Goal: Task Accomplishment & Management: Use online tool/utility

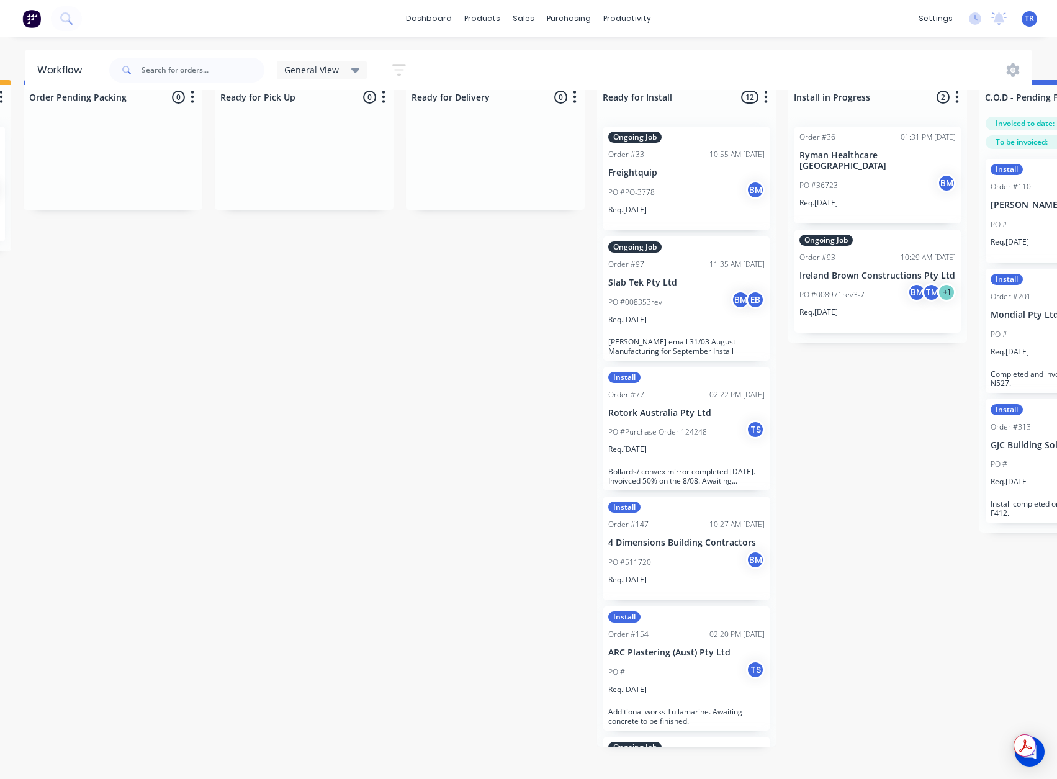
scroll to position [372, 0]
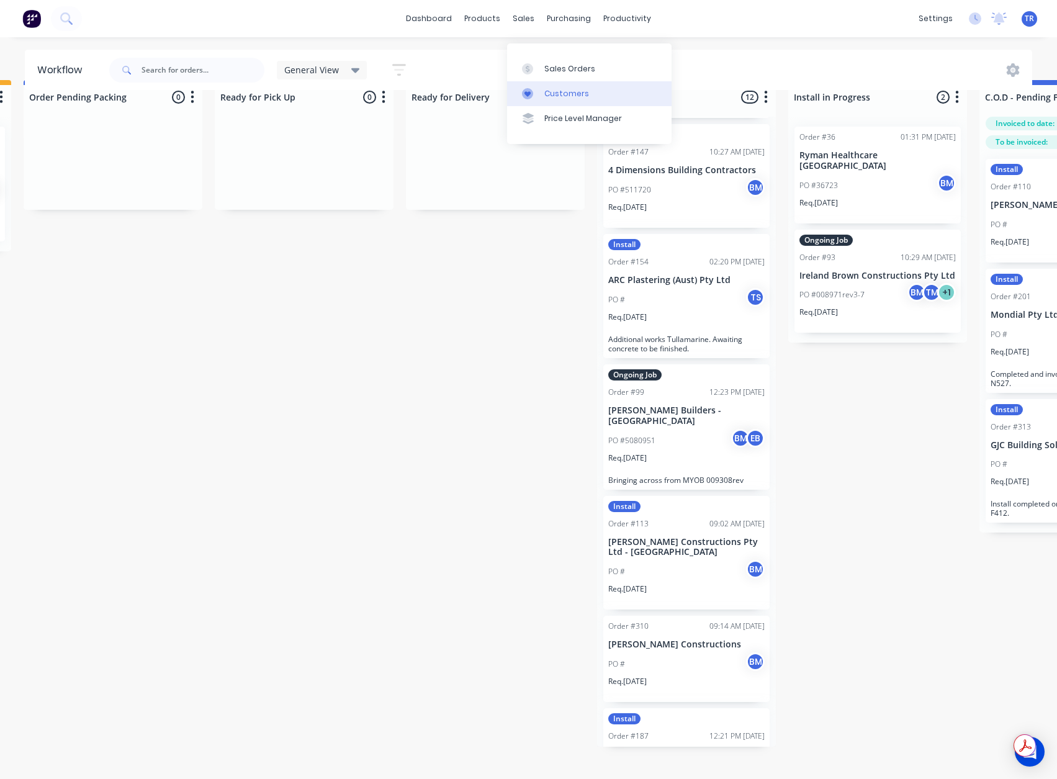
click at [555, 91] on link "Customers" at bounding box center [589, 93] width 165 height 25
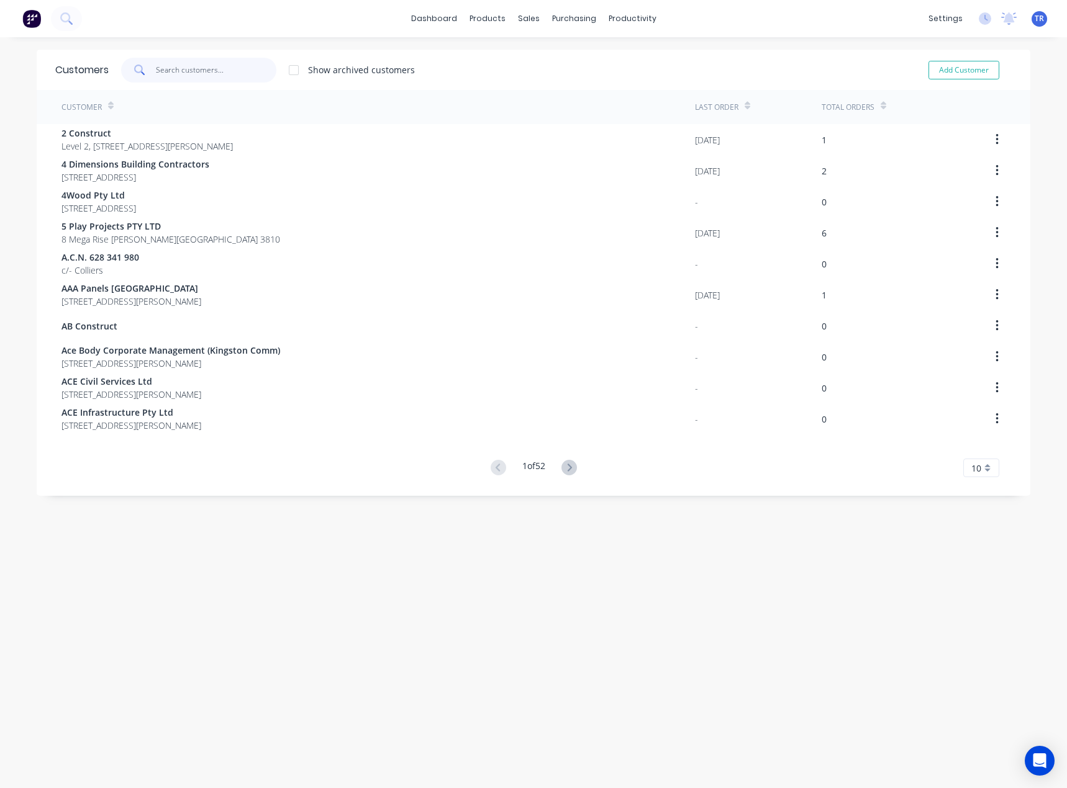
click at [191, 70] on input "text" at bounding box center [216, 70] width 121 height 25
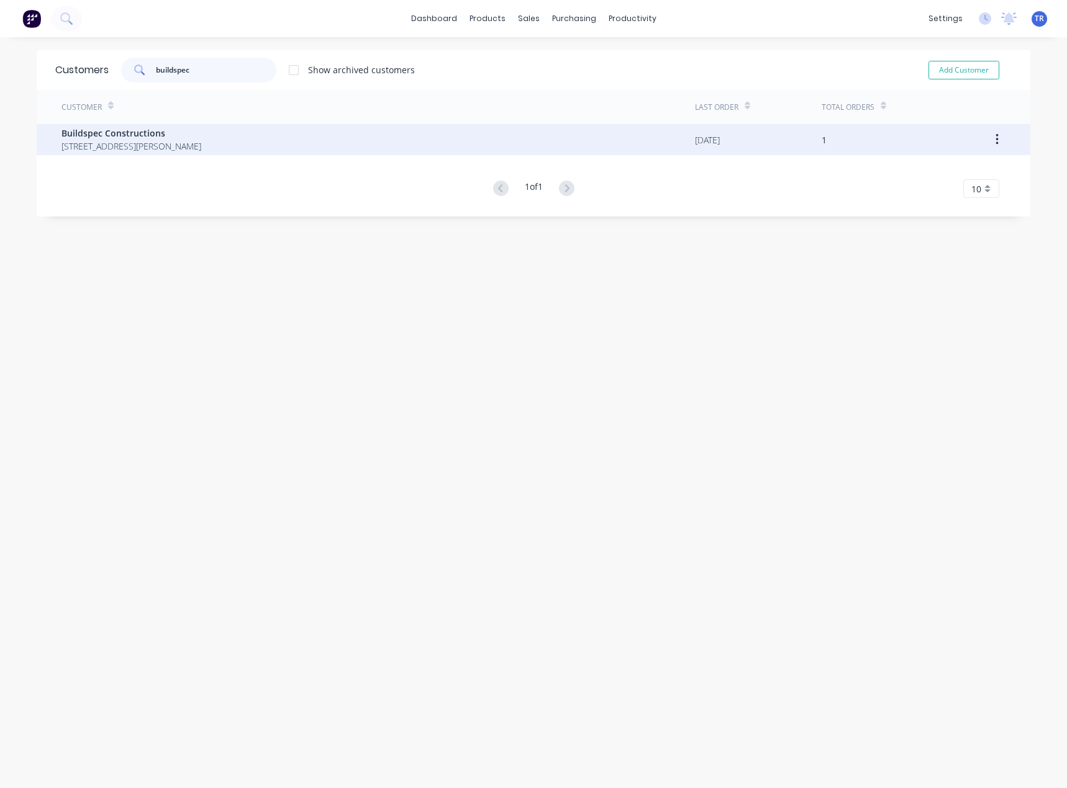
type input "buildspec"
click at [201, 146] on span "34 Production Dr Alfredton Victoria Australia 3350" at bounding box center [131, 146] width 140 height 13
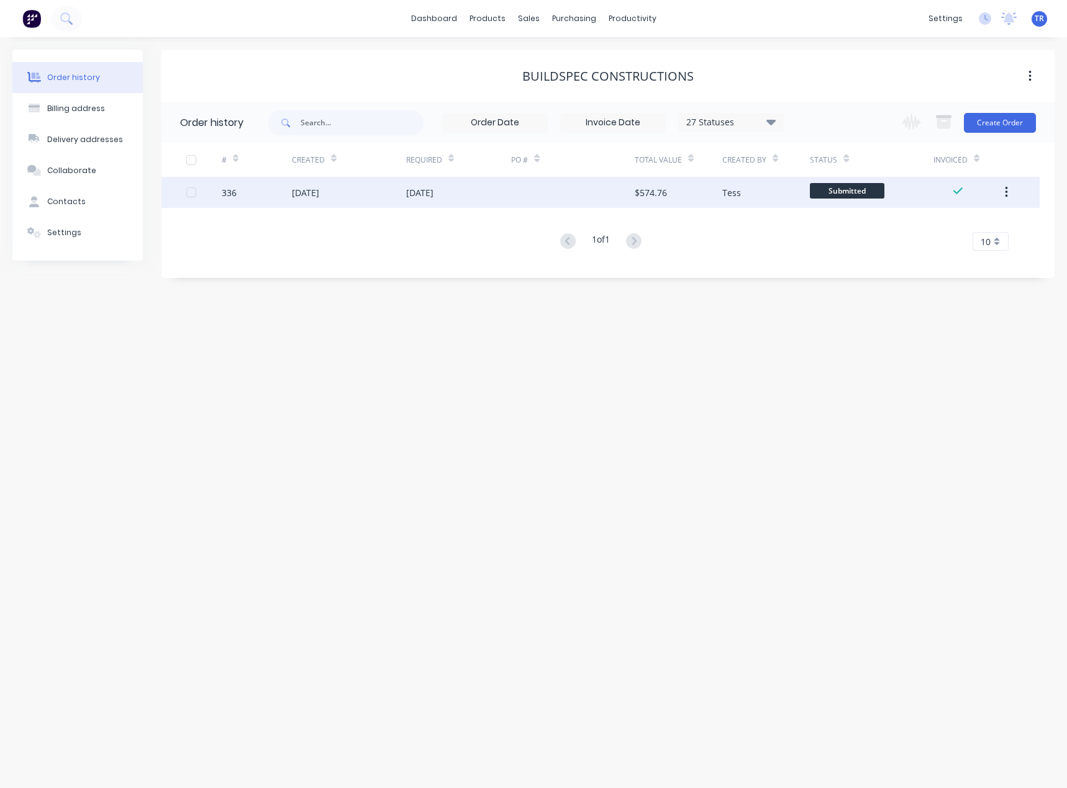
click at [374, 191] on div "03 Sep 2025" at bounding box center [349, 192] width 114 height 31
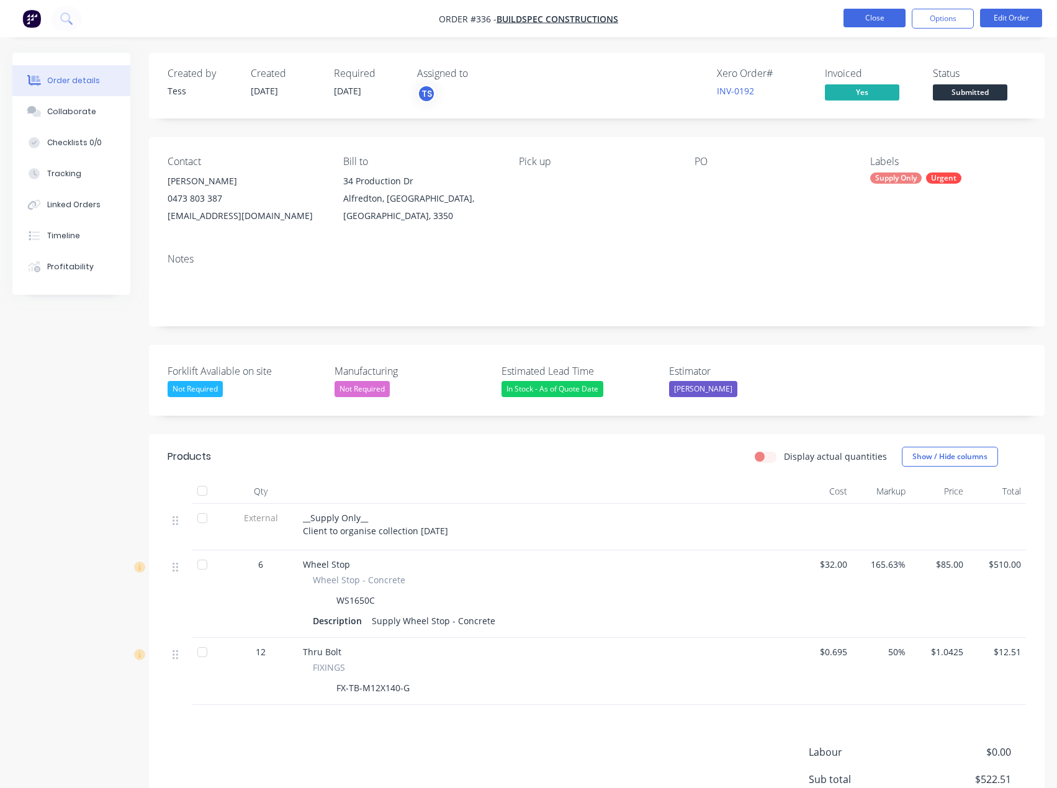
click at [865, 22] on button "Close" at bounding box center [875, 18] width 62 height 19
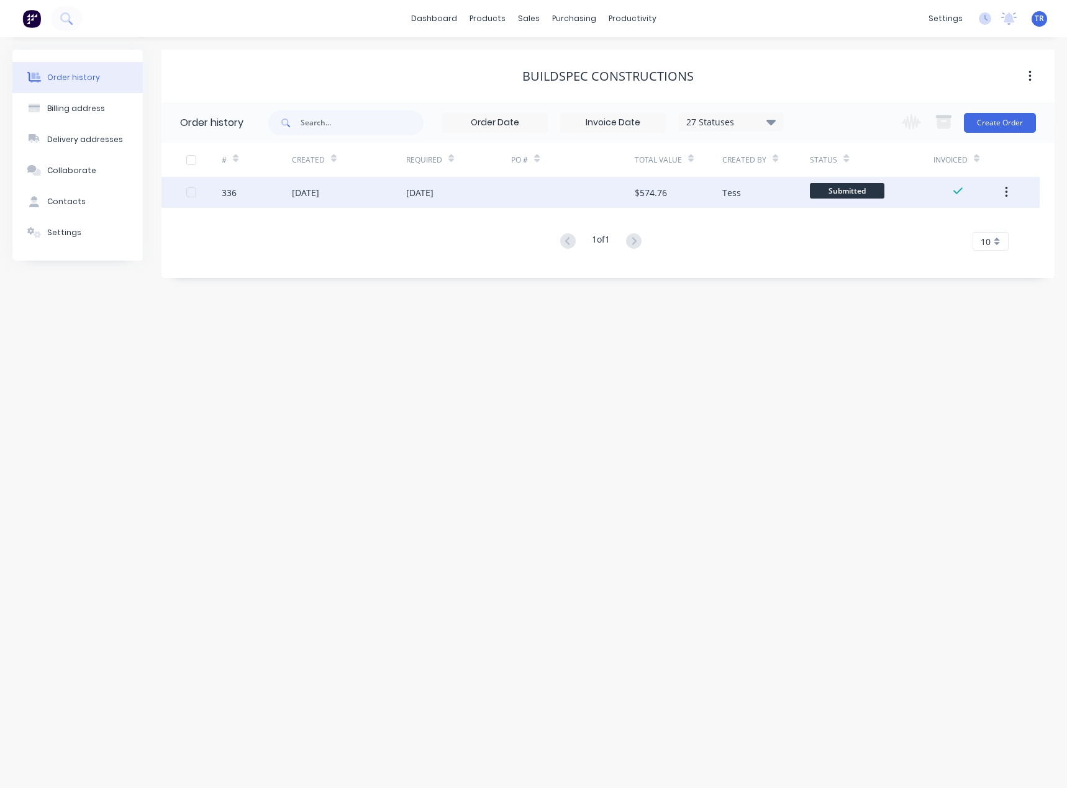
click at [408, 194] on div "03 Sep 2025" at bounding box center [419, 192] width 27 height 13
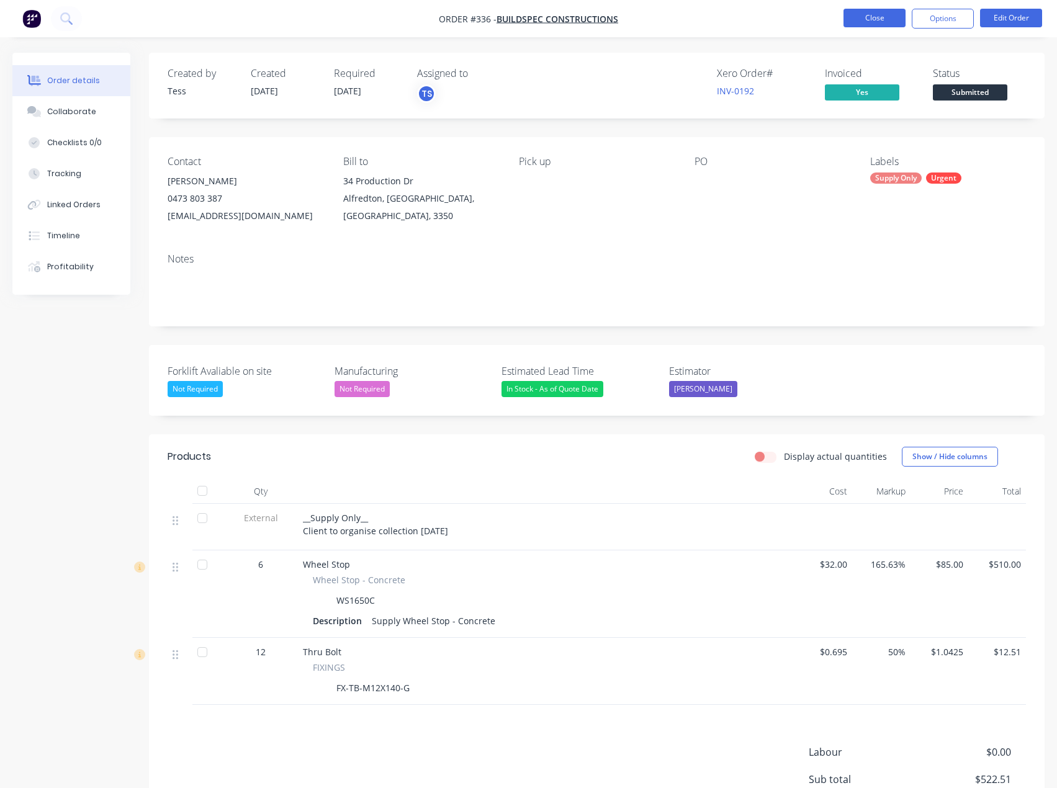
click at [856, 19] on button "Close" at bounding box center [875, 18] width 62 height 19
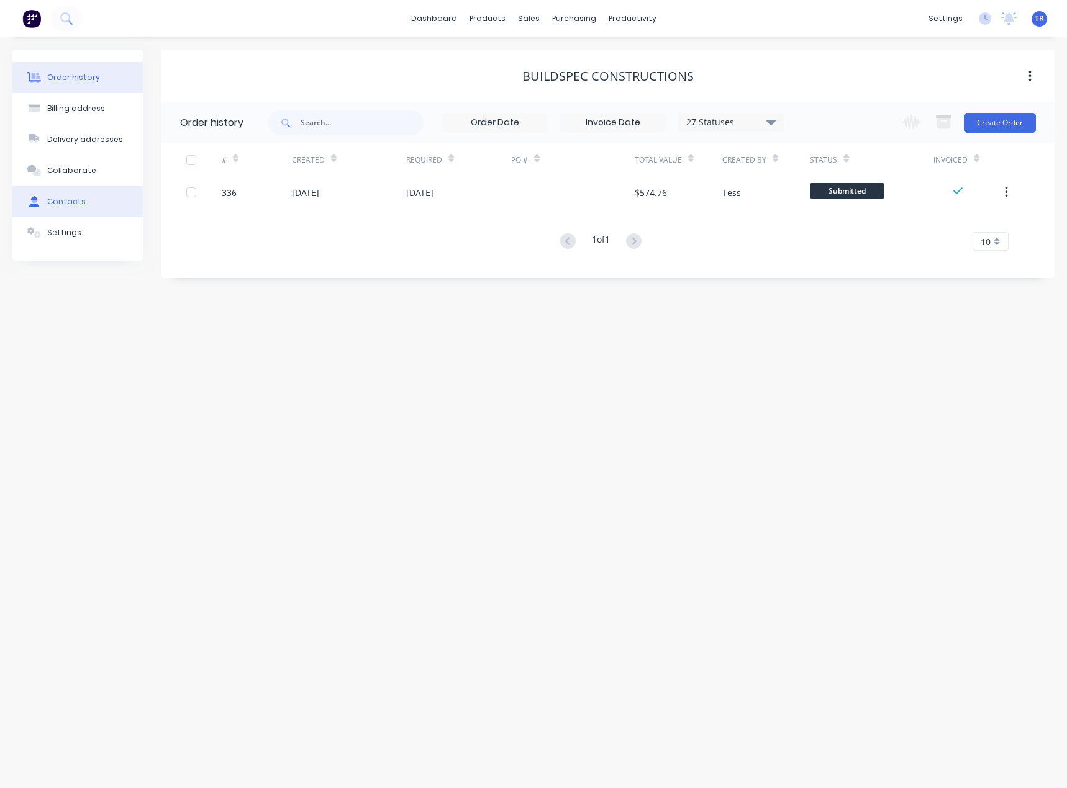
click at [65, 207] on button "Contacts" at bounding box center [77, 201] width 130 height 31
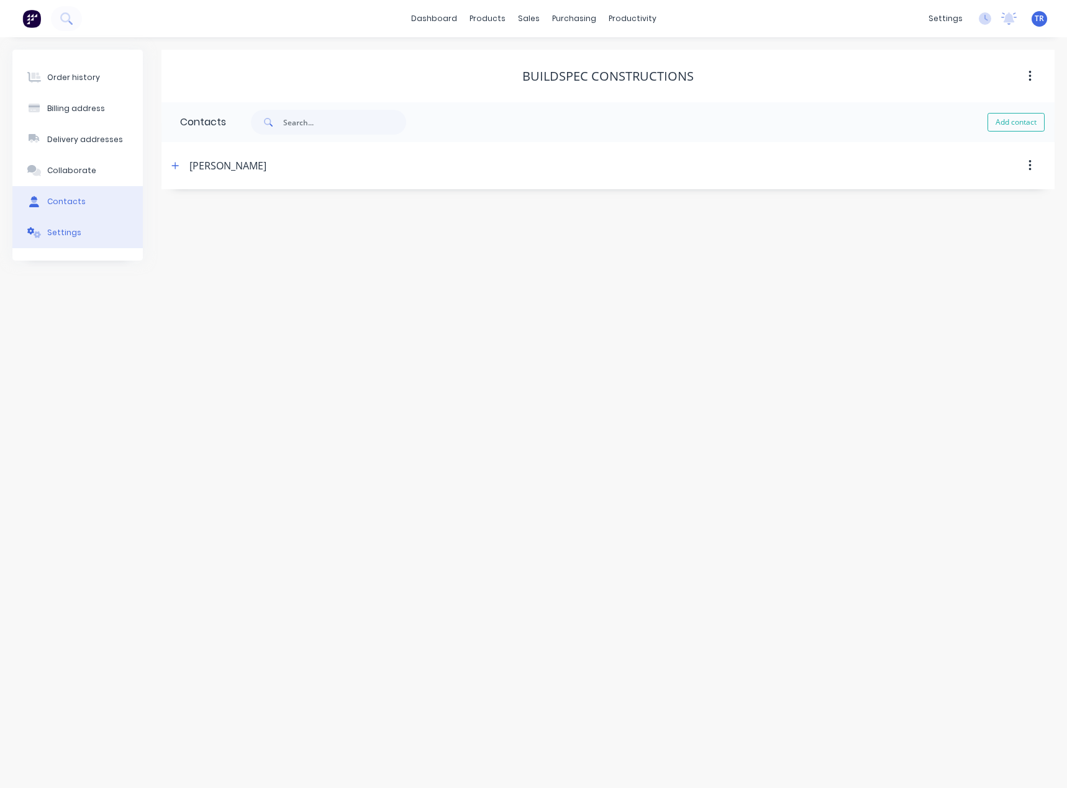
click at [101, 228] on button "Settings" at bounding box center [77, 232] width 130 height 31
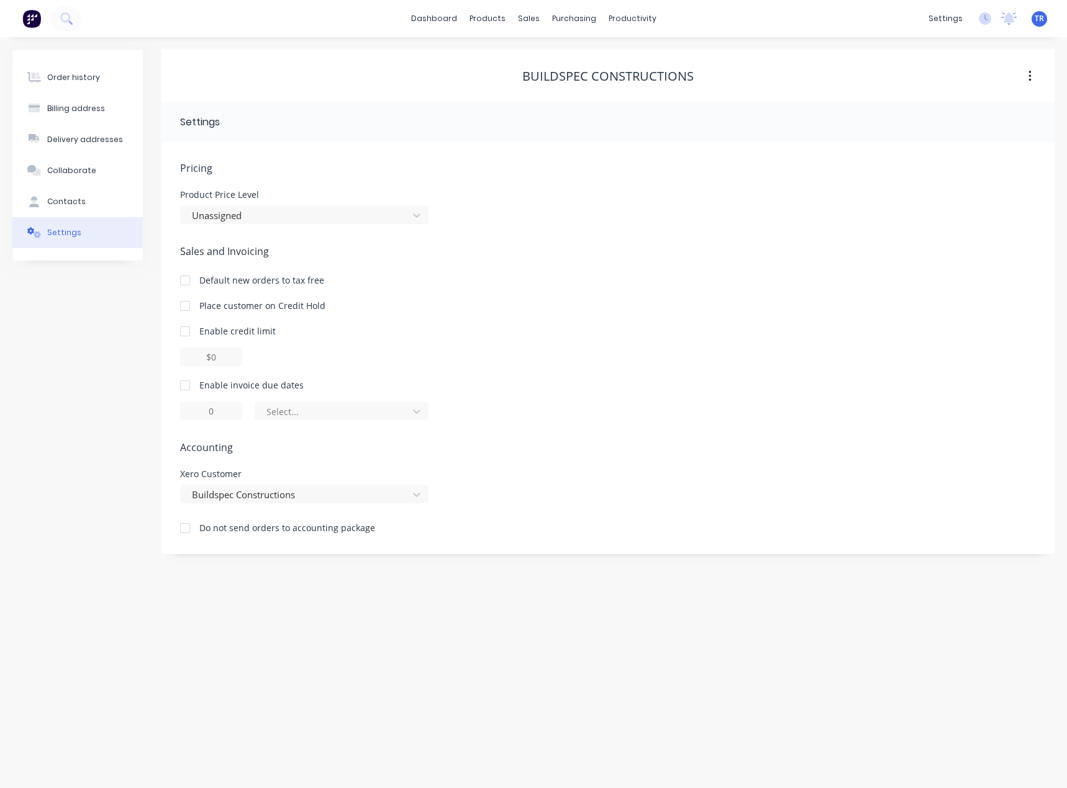
click at [179, 380] on div at bounding box center [185, 385] width 25 height 25
click at [348, 408] on div at bounding box center [333, 412] width 137 height 16
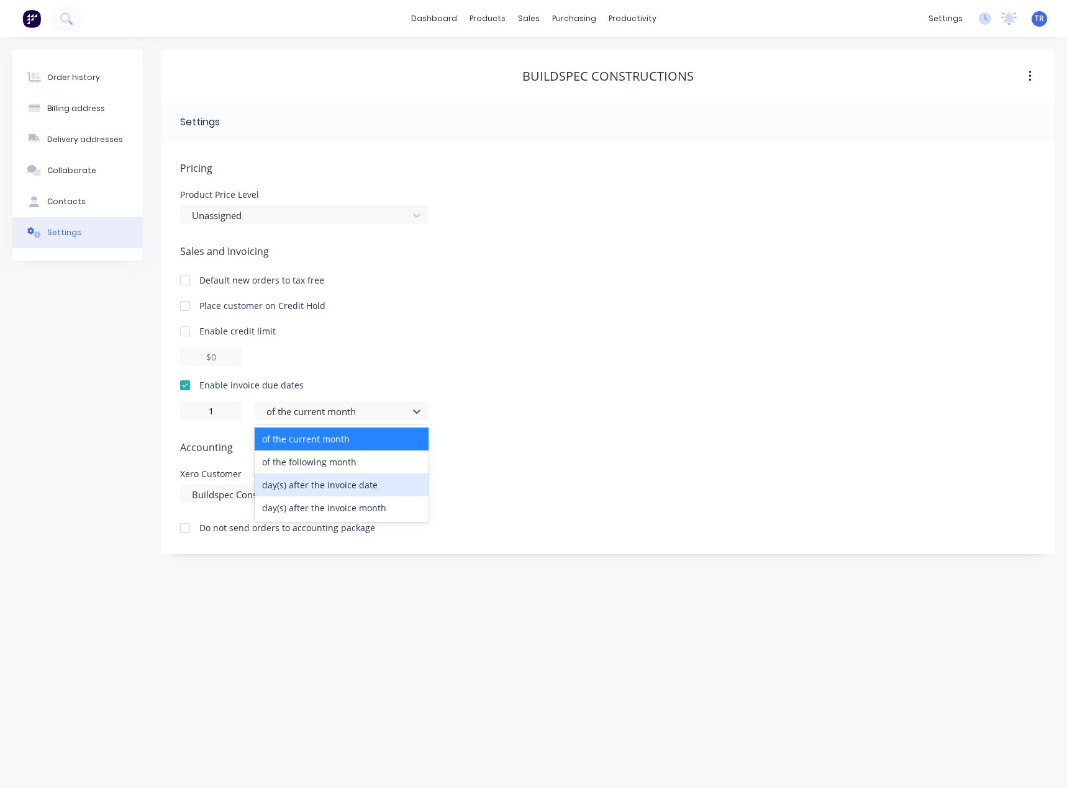
drag, startPoint x: 312, startPoint y: 500, endPoint x: 315, endPoint y: 490, distance: 10.8
click at [315, 490] on div "of the current month of the following month day(s) after the invoice date day(s…" at bounding box center [342, 473] width 174 height 97
click at [315, 490] on div "day(s) after the invoice date" at bounding box center [342, 485] width 174 height 23
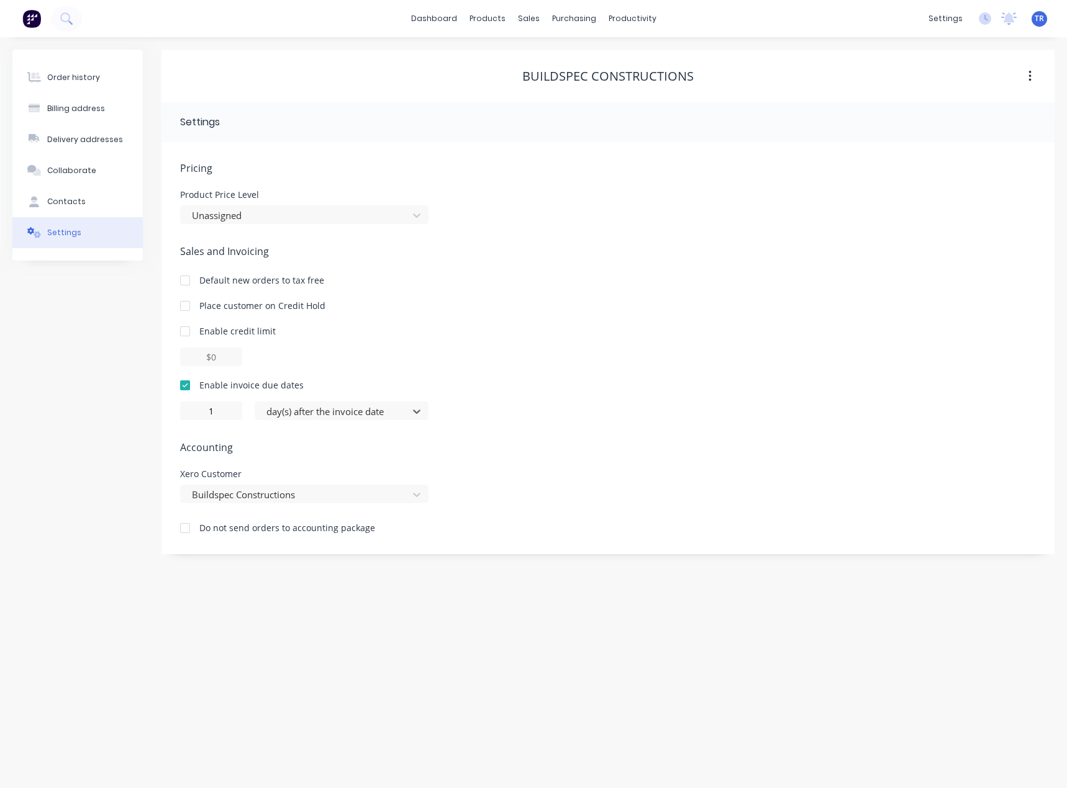
type input "0"
click at [114, 428] on div "Order history Billing address Delivery addresses Collaborate Contacts Settings" at bounding box center [77, 302] width 130 height 505
click at [646, 60] on div "Workflow" at bounding box center [653, 59] width 37 height 11
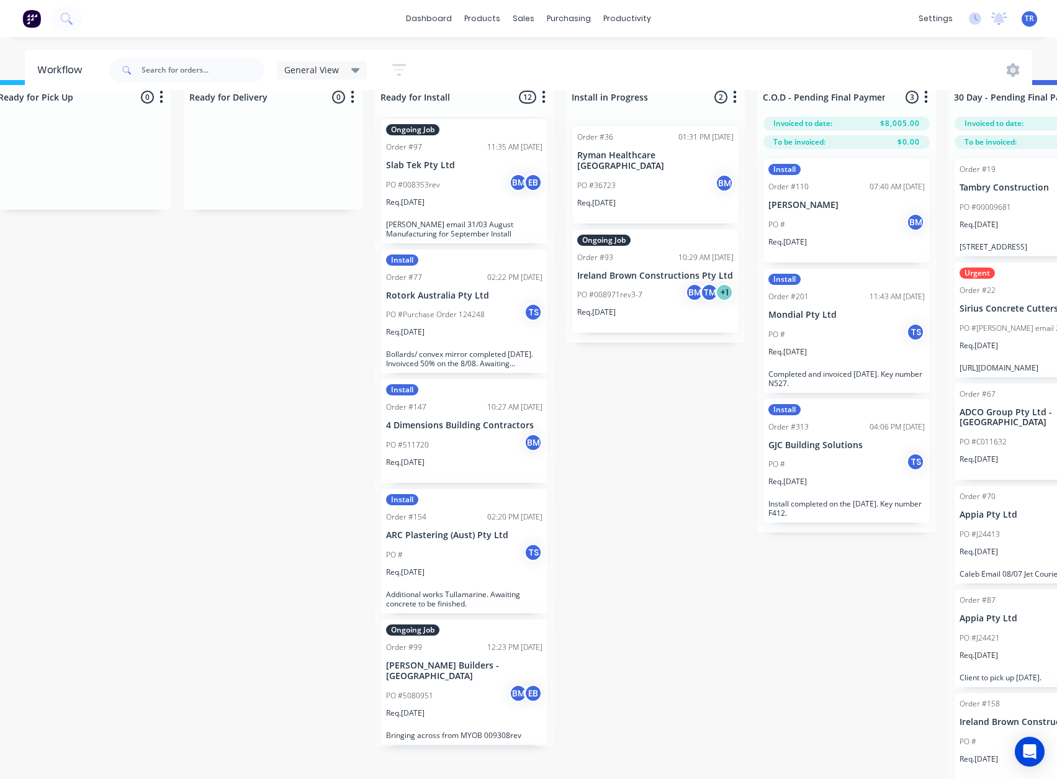
scroll to position [310, 0]
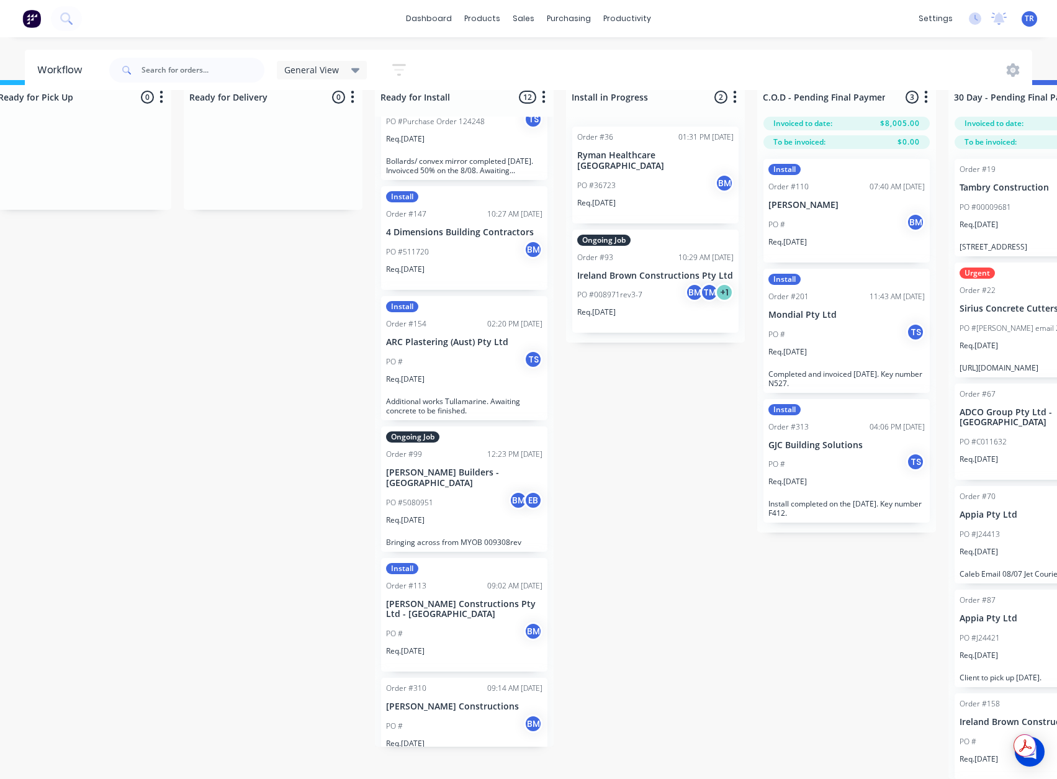
click at [467, 492] on div "PO #5080951 BM EB" at bounding box center [464, 503] width 156 height 24
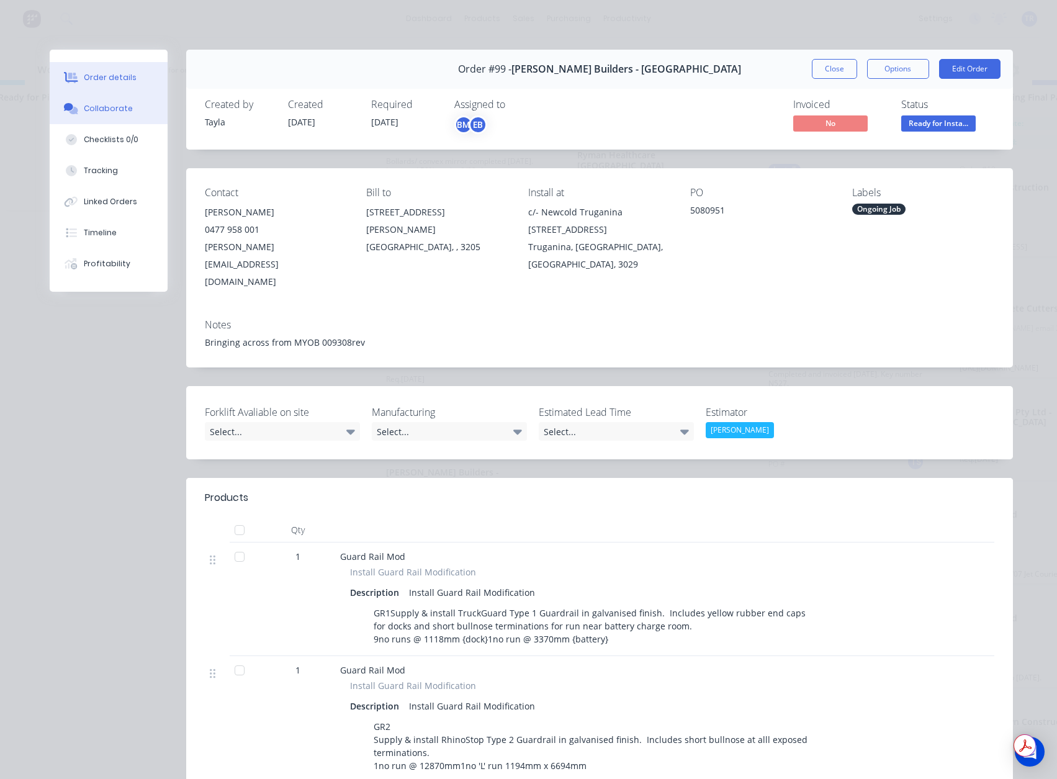
click at [84, 113] on div "Collaborate" at bounding box center [108, 108] width 49 height 11
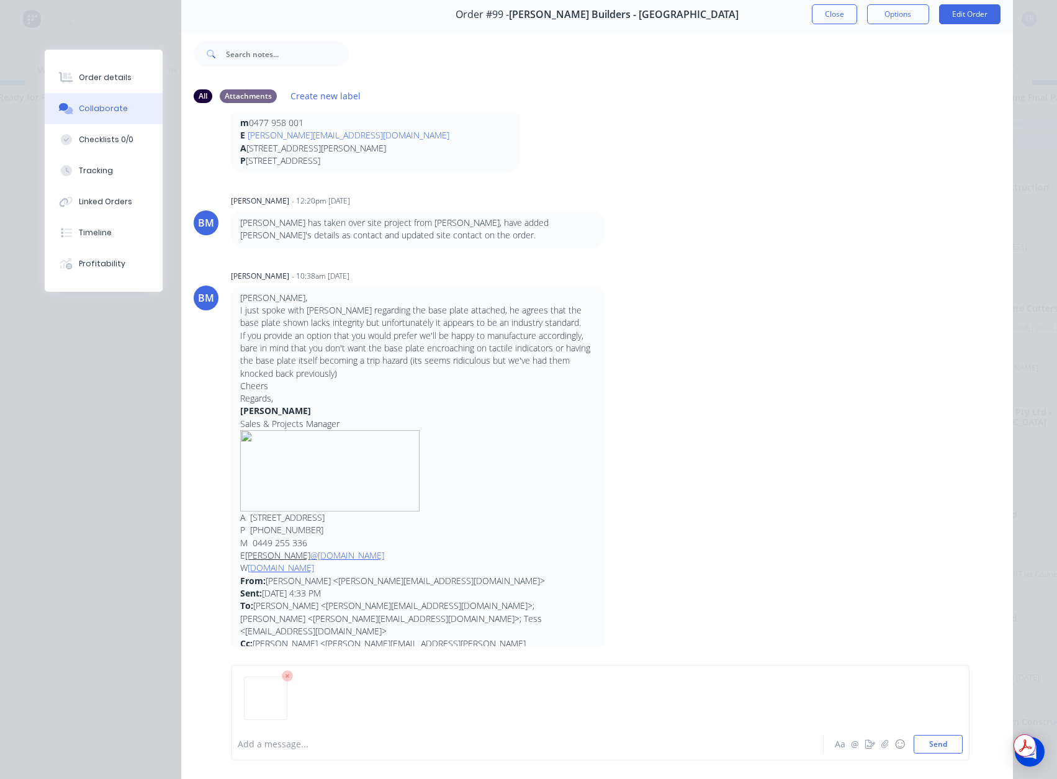
scroll to position [129, 0]
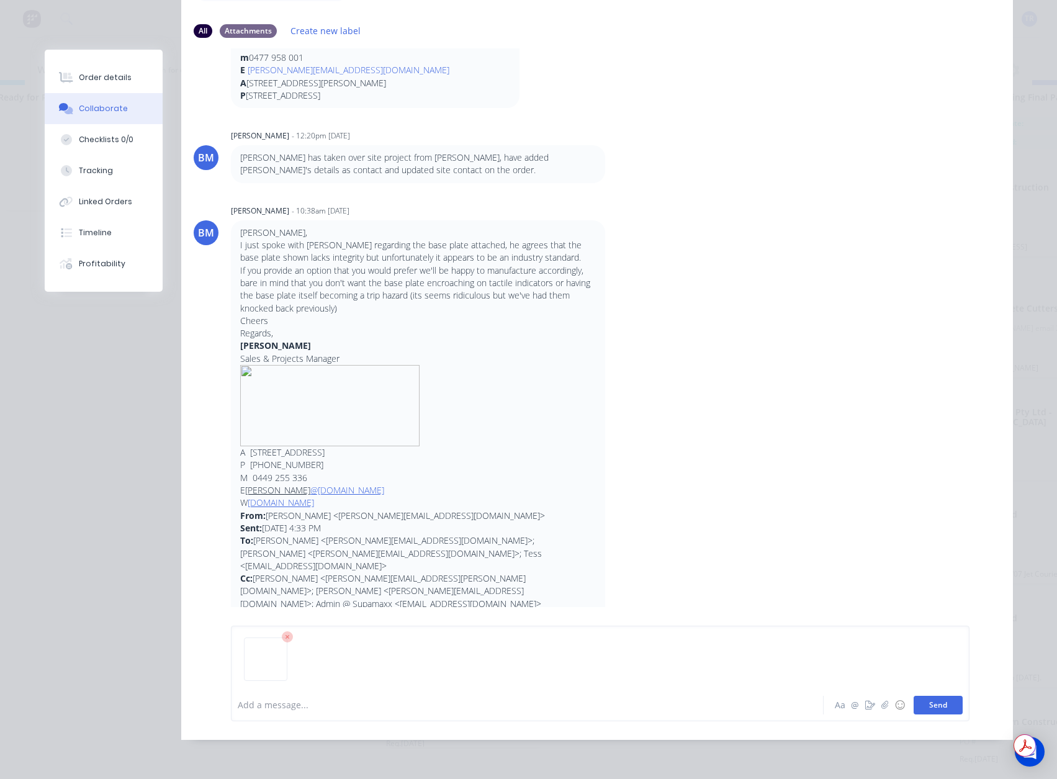
click at [924, 712] on button "Send" at bounding box center [938, 705] width 49 height 19
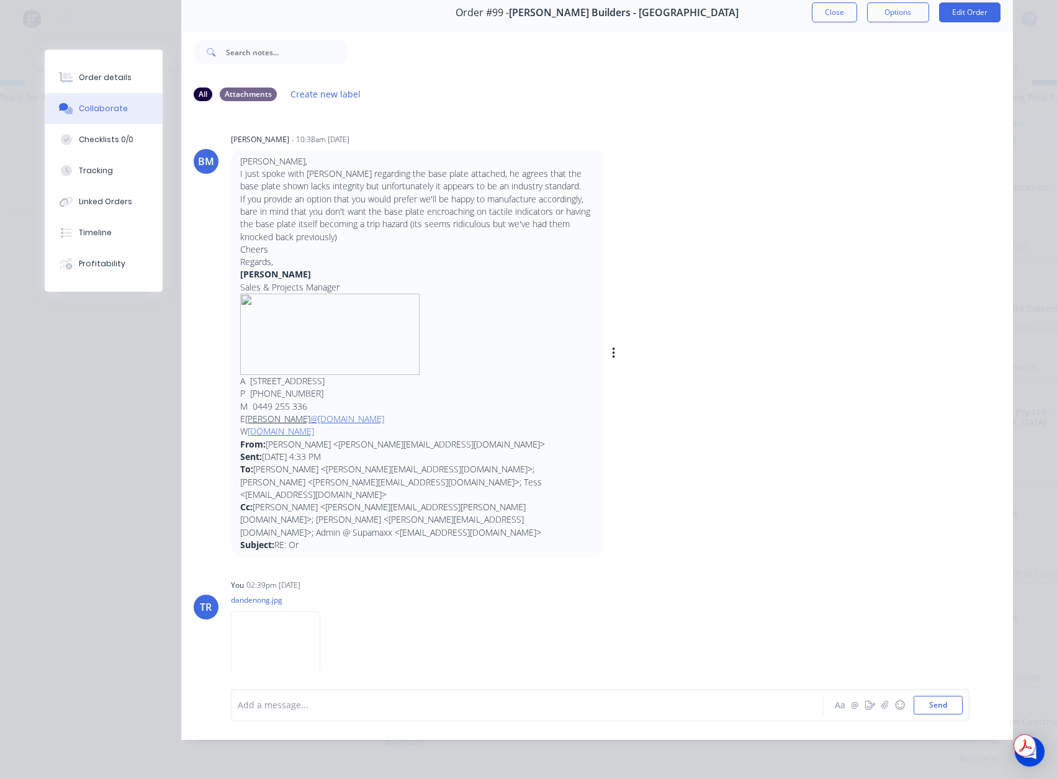
scroll to position [282, 0]
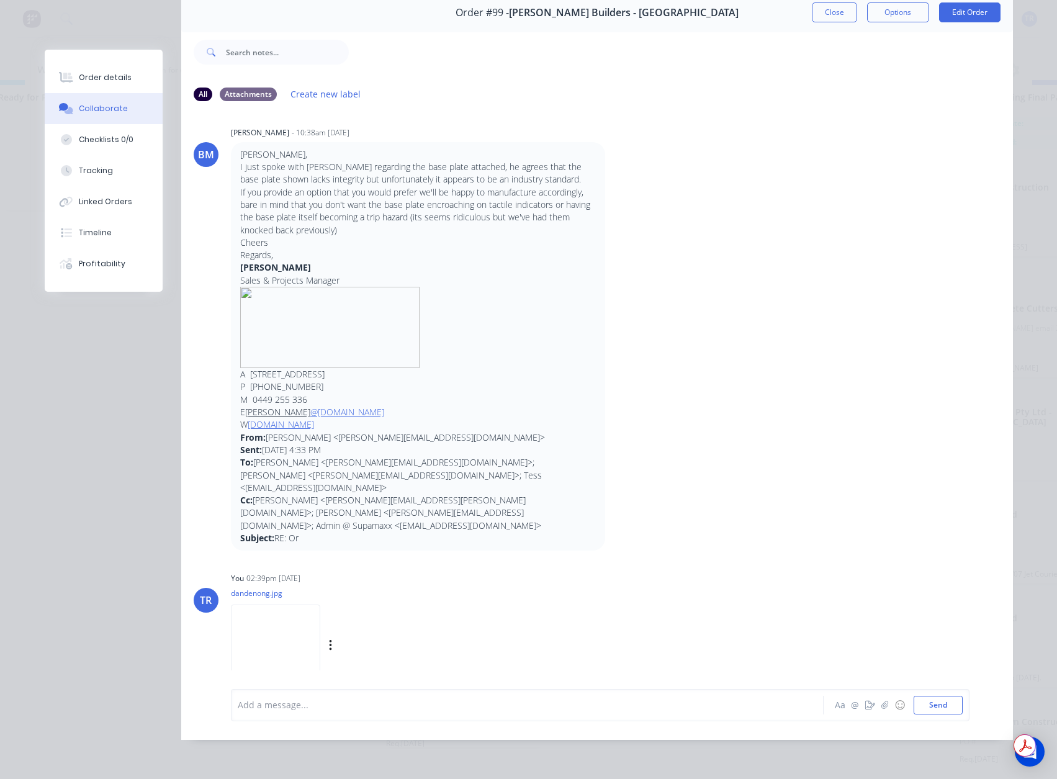
click at [268, 623] on img at bounding box center [275, 645] width 89 height 81
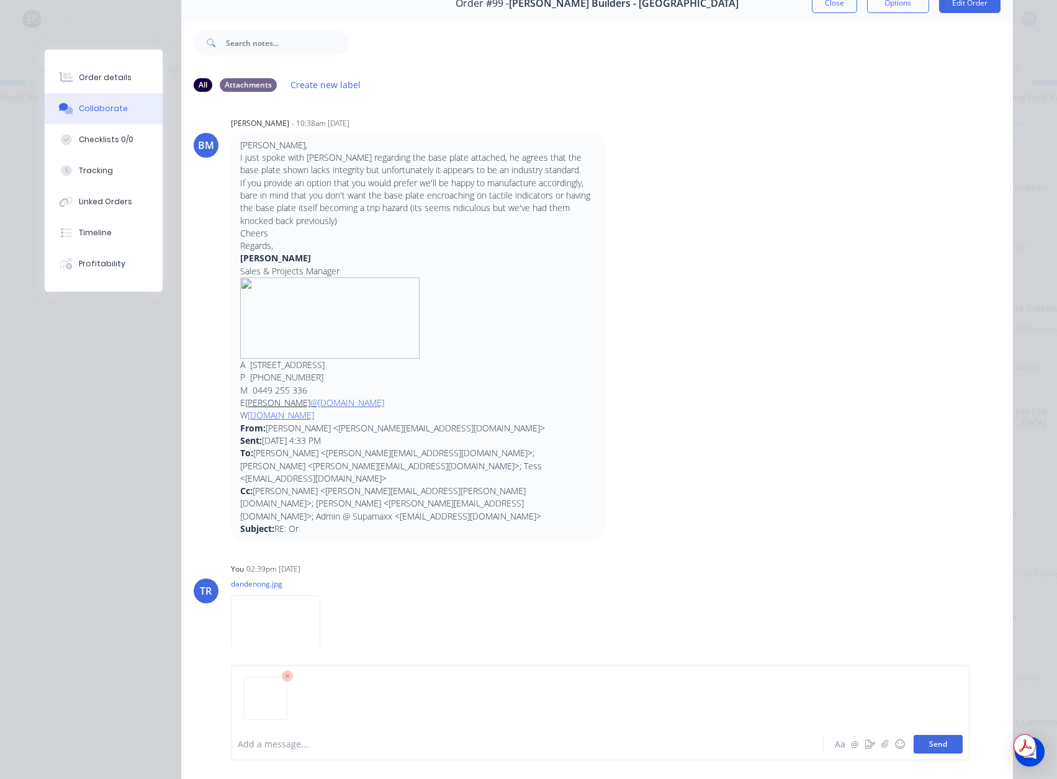
click at [924, 745] on button "Send" at bounding box center [938, 744] width 49 height 19
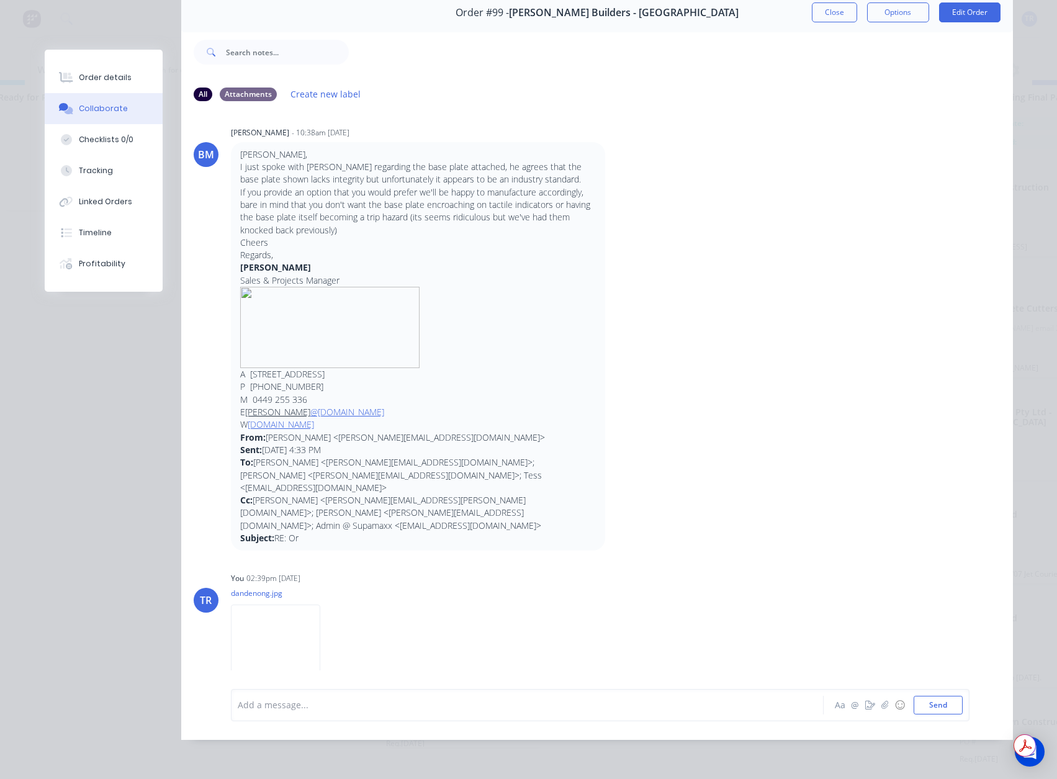
scroll to position [413, 0]
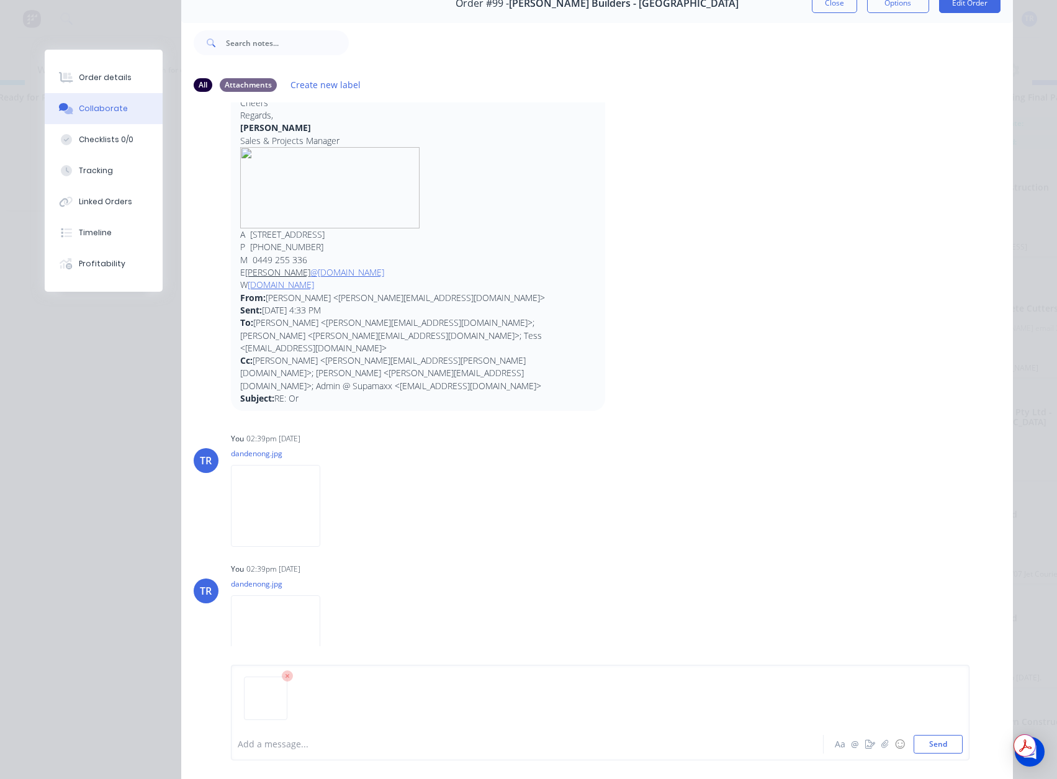
drag, startPoint x: 289, startPoint y: 759, endPoint x: 282, endPoint y: 746, distance: 14.4
click at [286, 755] on div "Add a message... Aa @ ☺ Send" at bounding box center [600, 713] width 739 height 96
click at [282, 744] on div at bounding box center [509, 744] width 543 height 13
paste div
click at [276, 742] on span "Signed ByDave" at bounding box center [268, 745] width 61 height 12
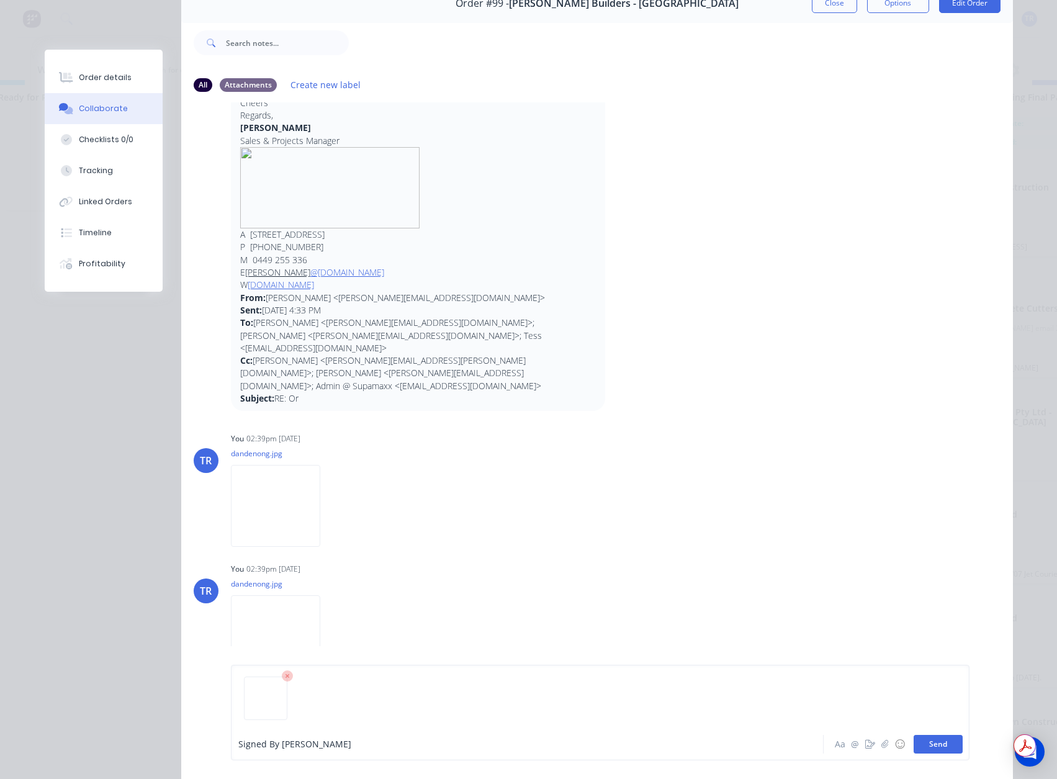
click at [944, 744] on button "Send" at bounding box center [938, 744] width 49 height 19
click at [934, 736] on button "Send" at bounding box center [938, 744] width 49 height 19
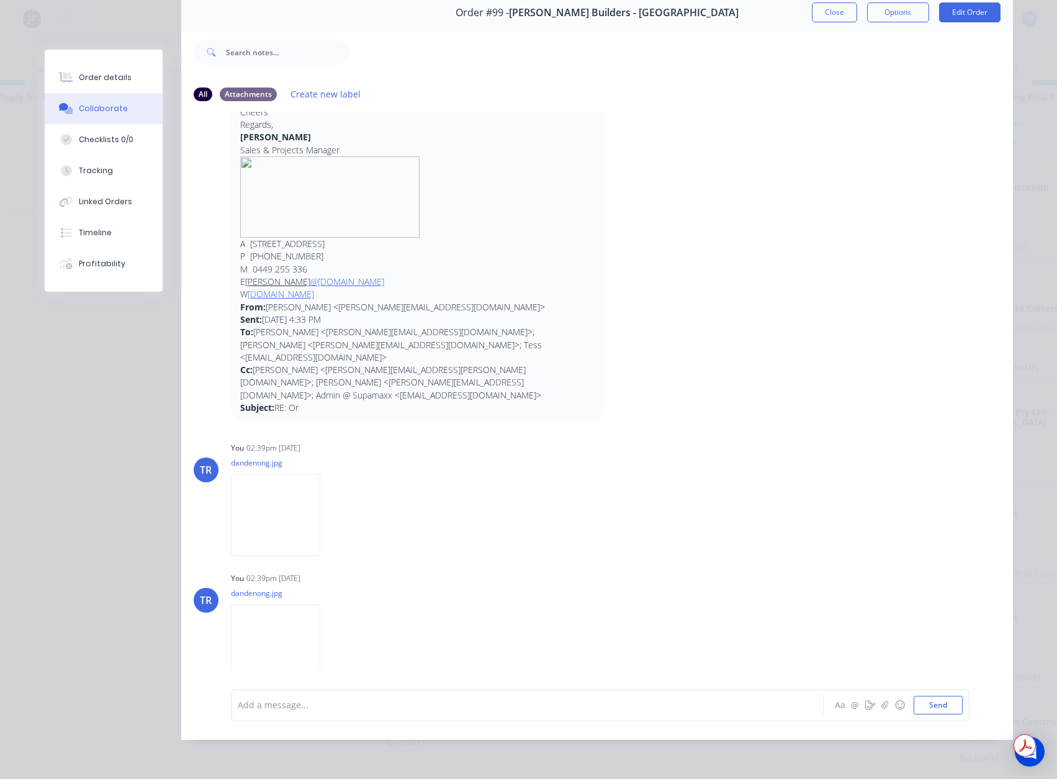
scroll to position [606, 0]
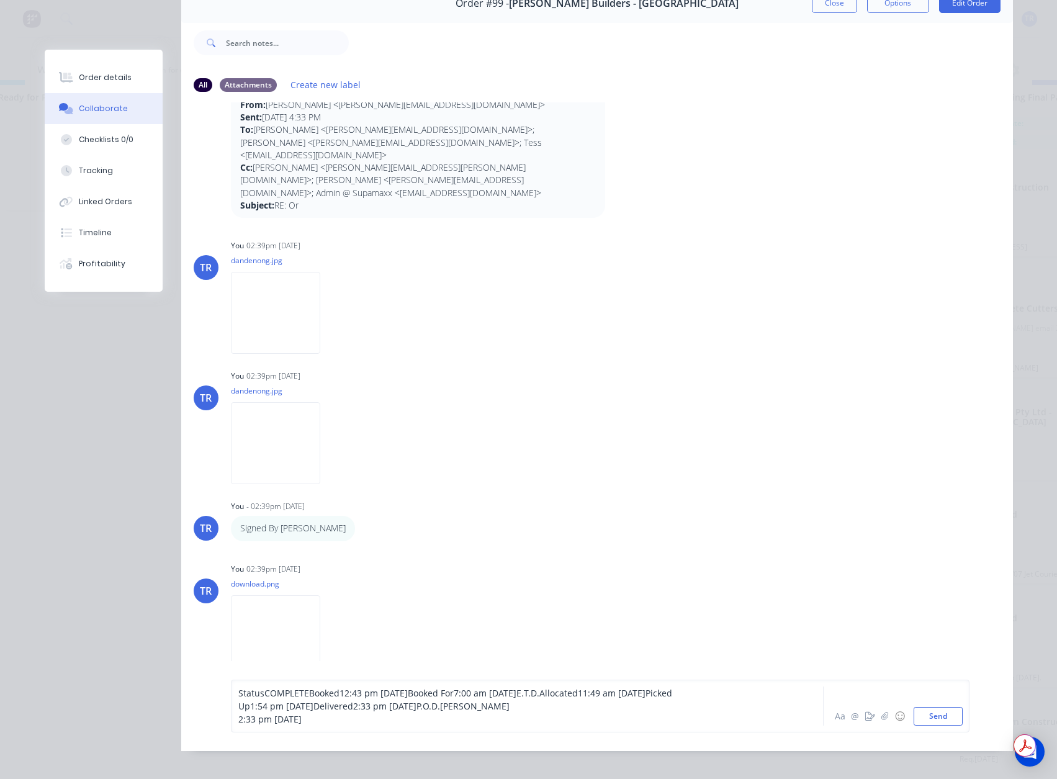
click at [258, 703] on span "StatusCOMPLETEBooked12:43 pm 2 Sep 2025Booked For7:00 am 3 Sep 2025E.T.D.Alloca…" at bounding box center [456, 706] width 436 height 38
click at [300, 700] on span "Status COMPLETEBooked12:43 pm 2 Sep 2025Booked For7:00 am 3 Sep 2025E.T.D.Alloc…" at bounding box center [457, 706] width 439 height 38
click at [302, 703] on span "Status COMPLETEBooked12:43 pm 2 Sep 2025Booked For7:00 am 3 Sep 2025E.T.D.Alloc…" at bounding box center [457, 706] width 439 height 38
click at [305, 706] on span "Status COMPLETEBooked12:43 pm 2 Sep 2025Booked For7:00 am 3 Sep 2025E.T.D.Alloc…" at bounding box center [457, 706] width 439 height 38
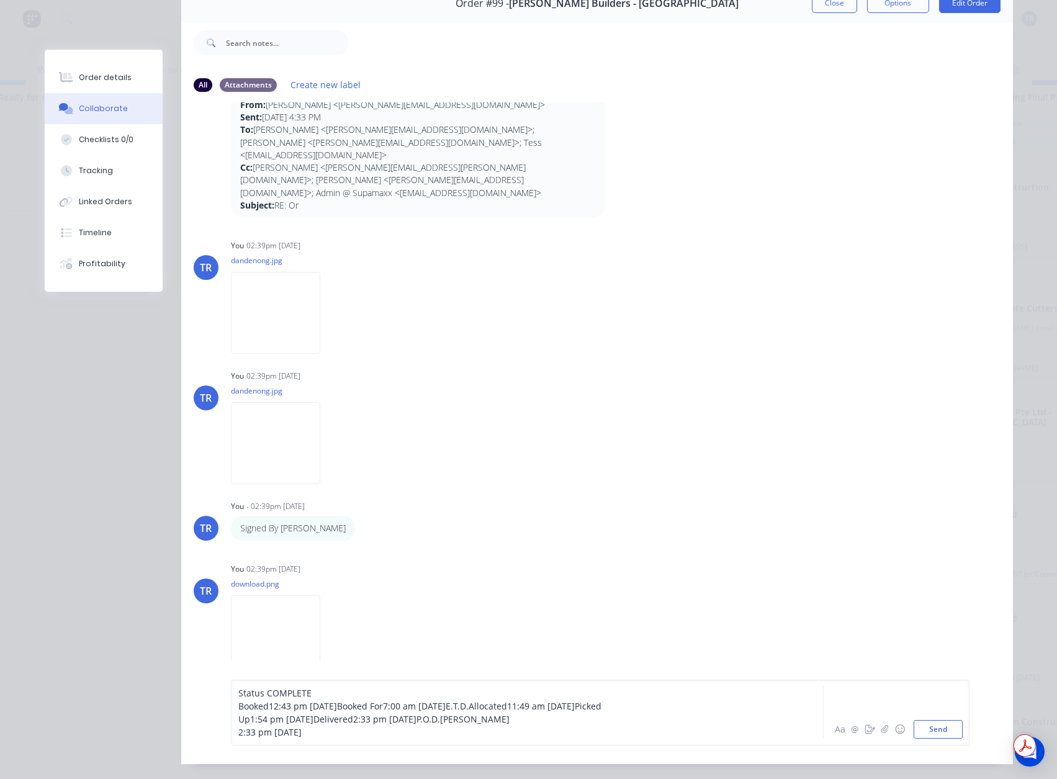
click at [305, 713] on span "Booked12:43 pm 2 Sep 2025Booked For7:00 am 3 Sep 2025E.T.D.Allocated11:49 am 3 …" at bounding box center [421, 719] width 366 height 38
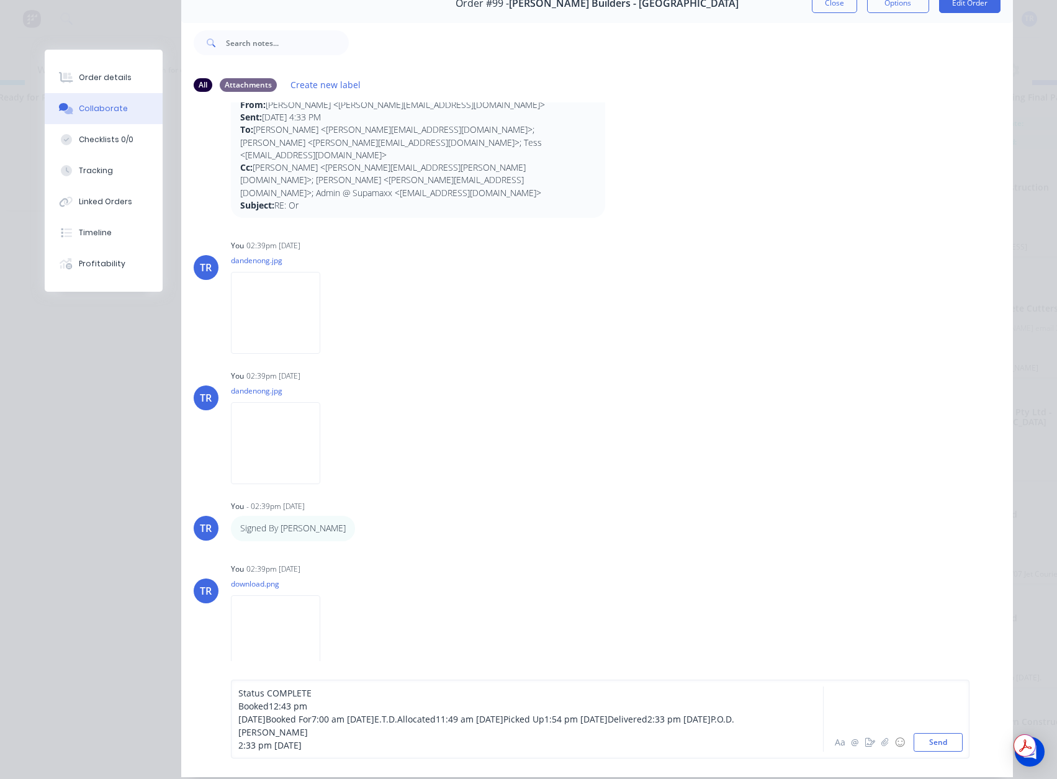
click at [356, 724] on span "2 Sep 2025Booked For7:00 am 3 Sep 2025E.T.D.Allocated11:49 am 3 Sep 2025Picked …" at bounding box center [486, 732] width 496 height 38
click at [358, 723] on span "2 Sep 2025Booked For7:00 am 3 Sep 2025E.T.D.Allocated11:49 am 3 Sep 2025Picked …" at bounding box center [486, 732] width 496 height 38
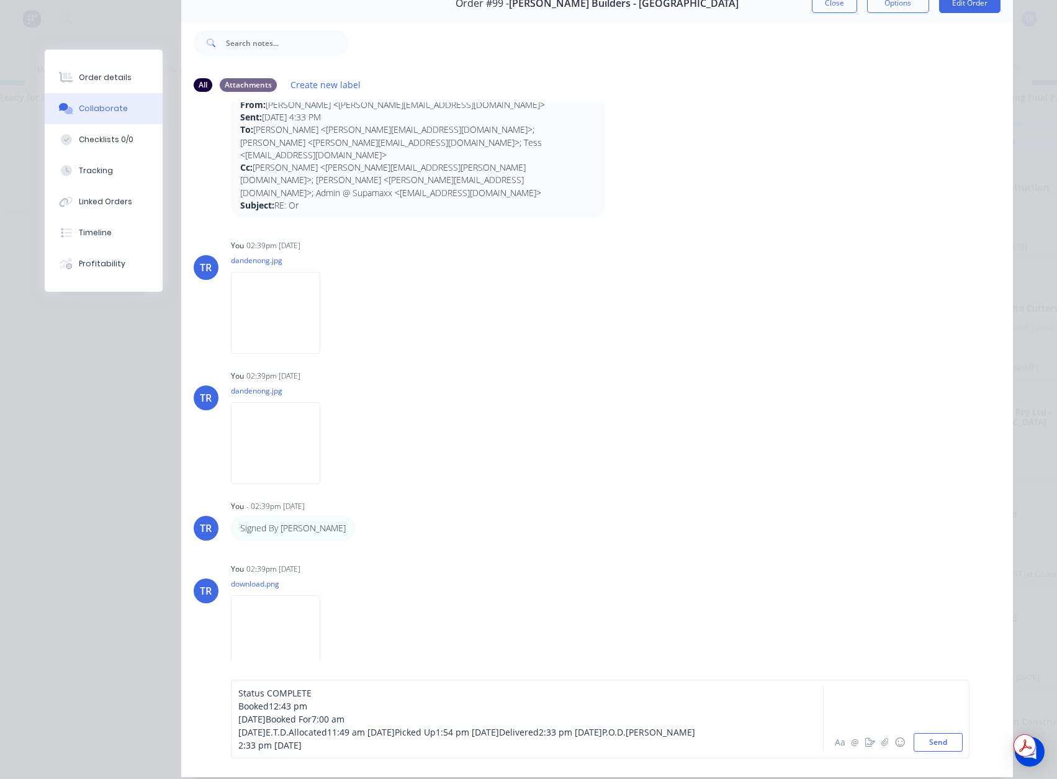
click at [379, 735] on span "3 Sep 2025E.T.D.Allocated11:49 am 3 Sep 2025Picked Up1:54 pm 3 Sep 2025Delivere…" at bounding box center [466, 738] width 457 height 25
click at [377, 735] on span "3 Sep 2025E.T.D.Allocated11:49 am 3 Sep 2025Picked Up1:54 pm 3 Sep 2025Delivere…" at bounding box center [466, 738] width 457 height 25
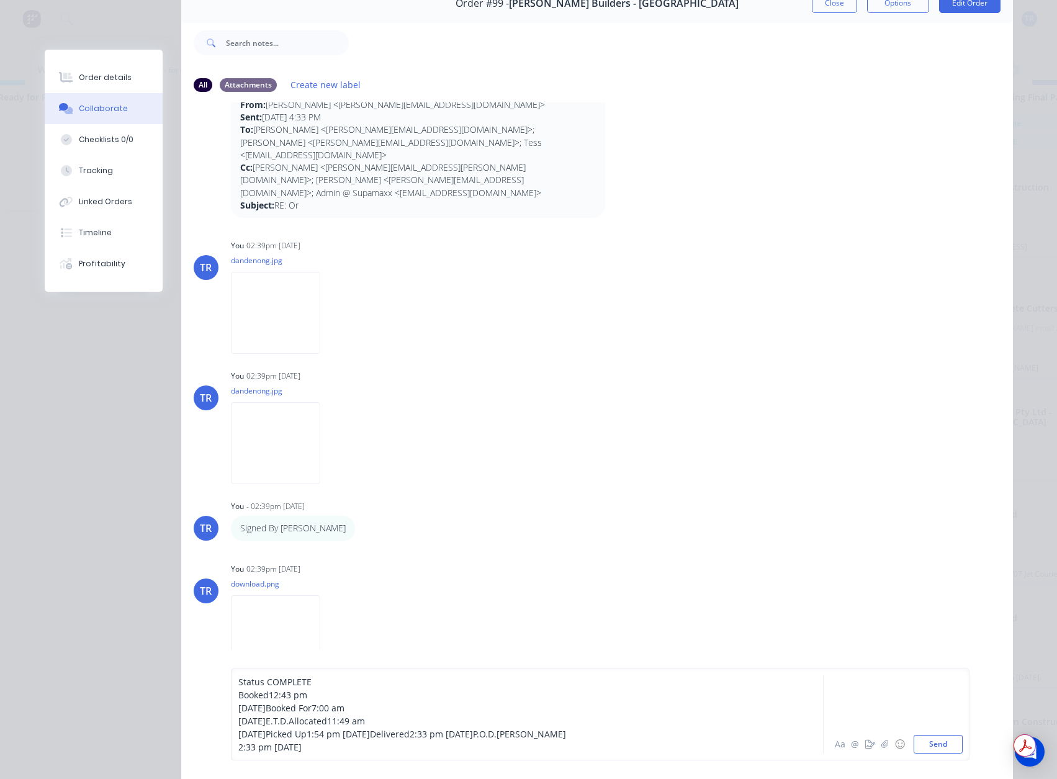
click at [354, 731] on span "3 Sep 2025Picked Up1:54 pm 3 Sep 2025Delivered2:33 pm 3 Sep 2025P.O.D.Dave 2:33…" at bounding box center [402, 740] width 328 height 25
click at [317, 734] on span "3 Sep 2025Delivered2:33 pm 3 Sep 2025P.O.D.Dave 2:33 pm 3 Sep 2025" at bounding box center [349, 740] width 223 height 25
click at [353, 736] on span "3 Sep 2025Delivered2:33 pm 3 Sep 2025P.O.D.Dave 2:33 pm 3 Sep 2025" at bounding box center [349, 740] width 223 height 25
click at [279, 734] on span "3 Sep 2025P.O.D.Dave 2:33 pm 3 Sep 2025" at bounding box center [298, 740] width 120 height 25
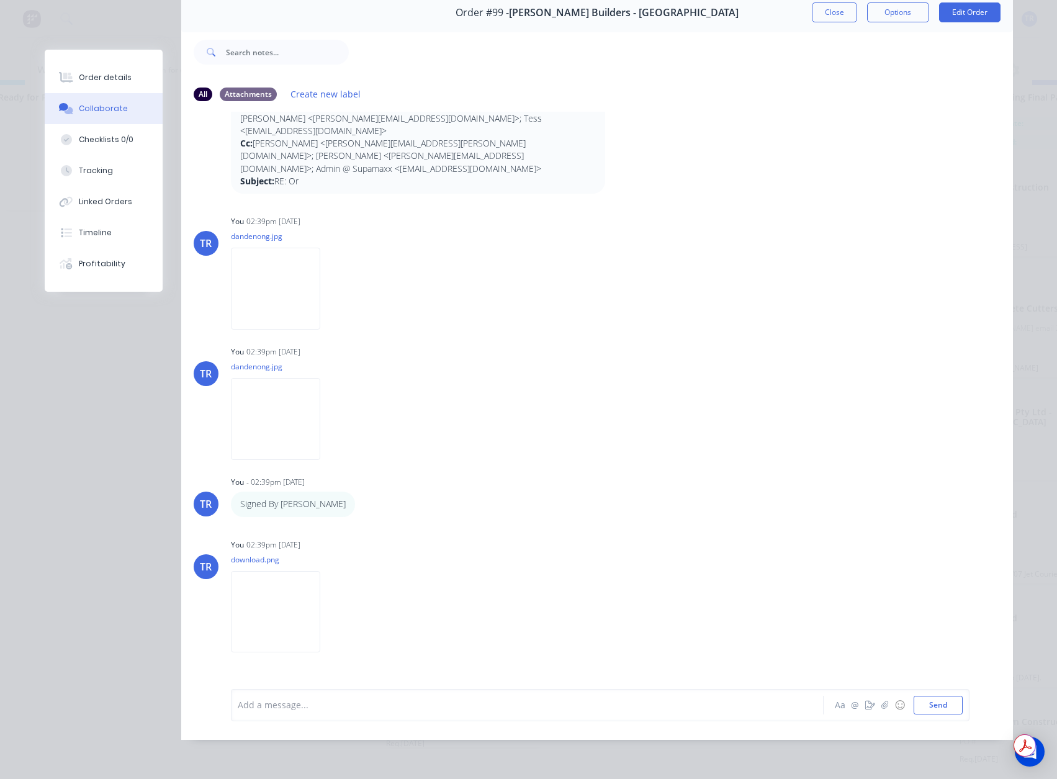
scroll to position [888, 0]
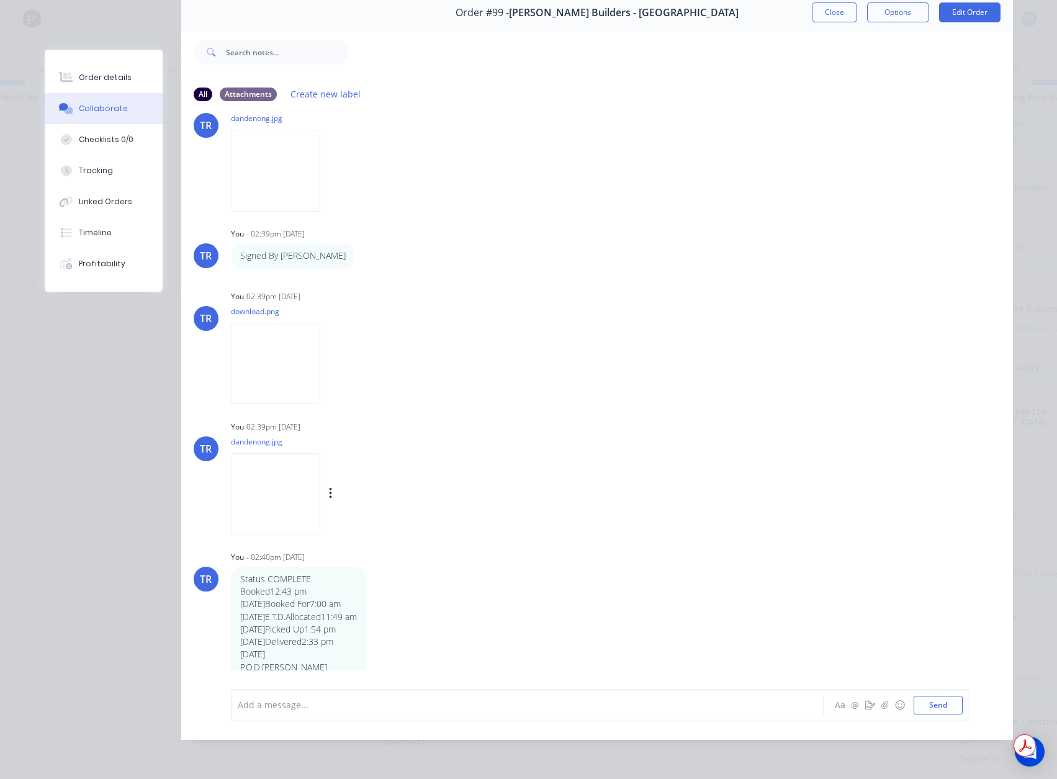
click at [292, 479] on img at bounding box center [275, 493] width 89 height 81
click at [835, 3] on button "Close" at bounding box center [834, 12] width 45 height 20
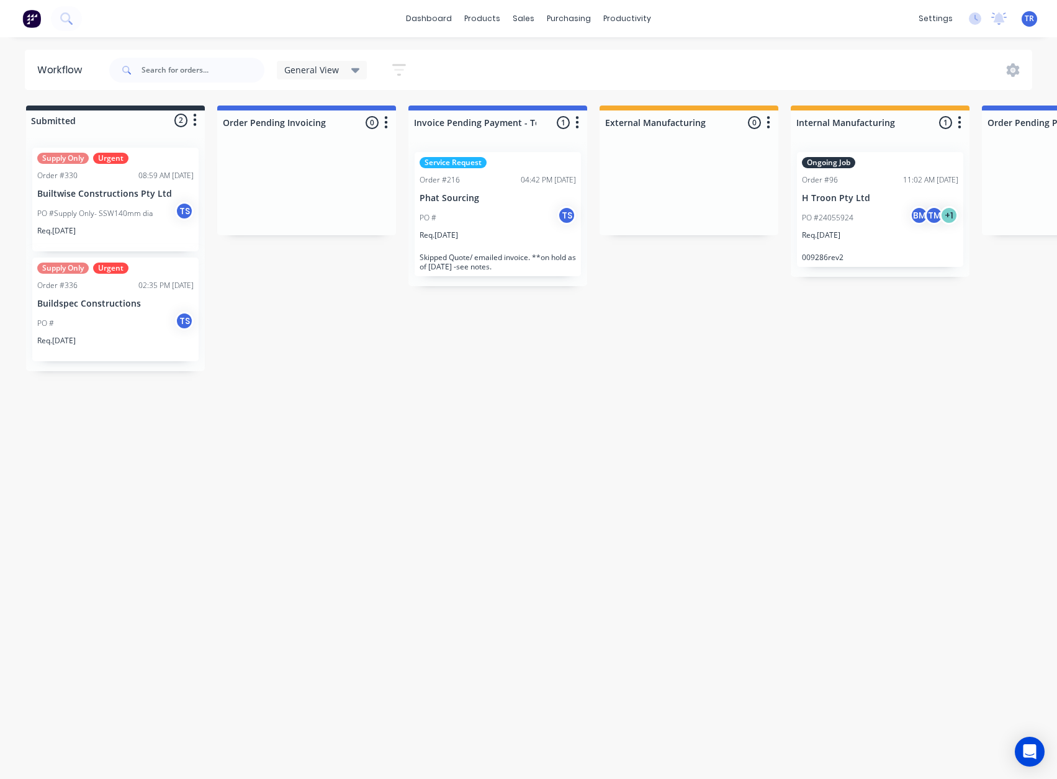
scroll to position [0, 0]
click at [132, 216] on p "PO #Supply Only- SSW140mm dia" at bounding box center [95, 213] width 115 height 11
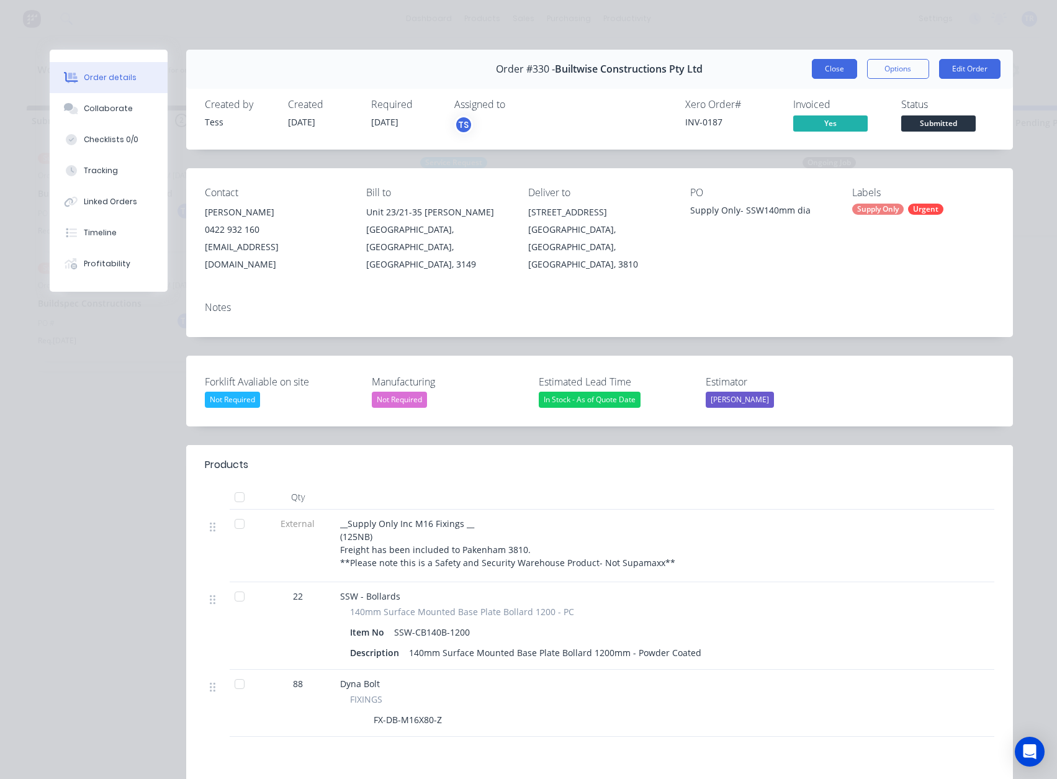
click at [814, 61] on button "Close" at bounding box center [834, 69] width 45 height 20
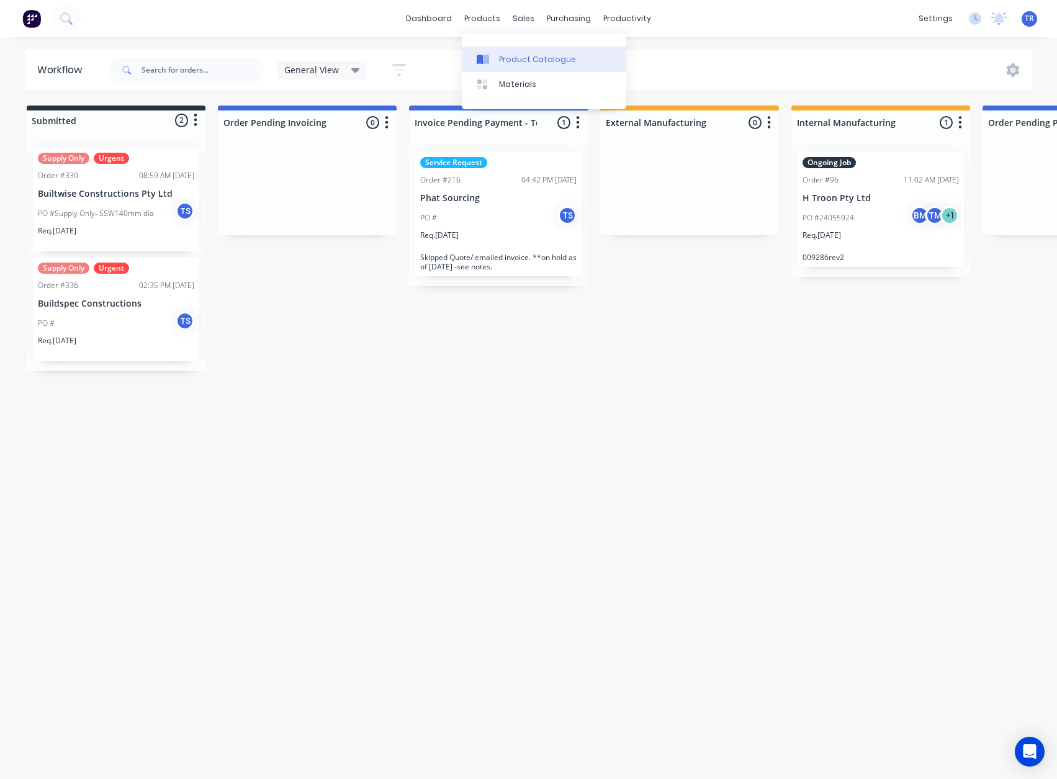
click at [496, 53] on link "Product Catalogue" at bounding box center [544, 59] width 165 height 25
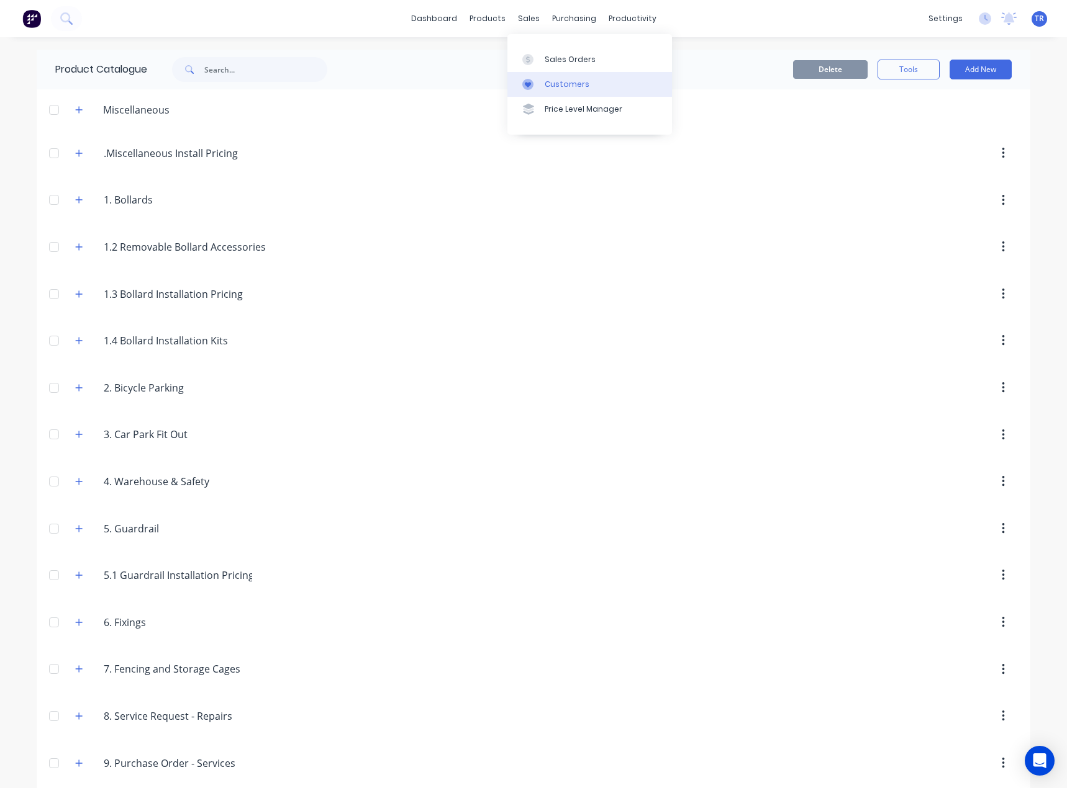
click at [546, 88] on div "Customers" at bounding box center [566, 84] width 45 height 11
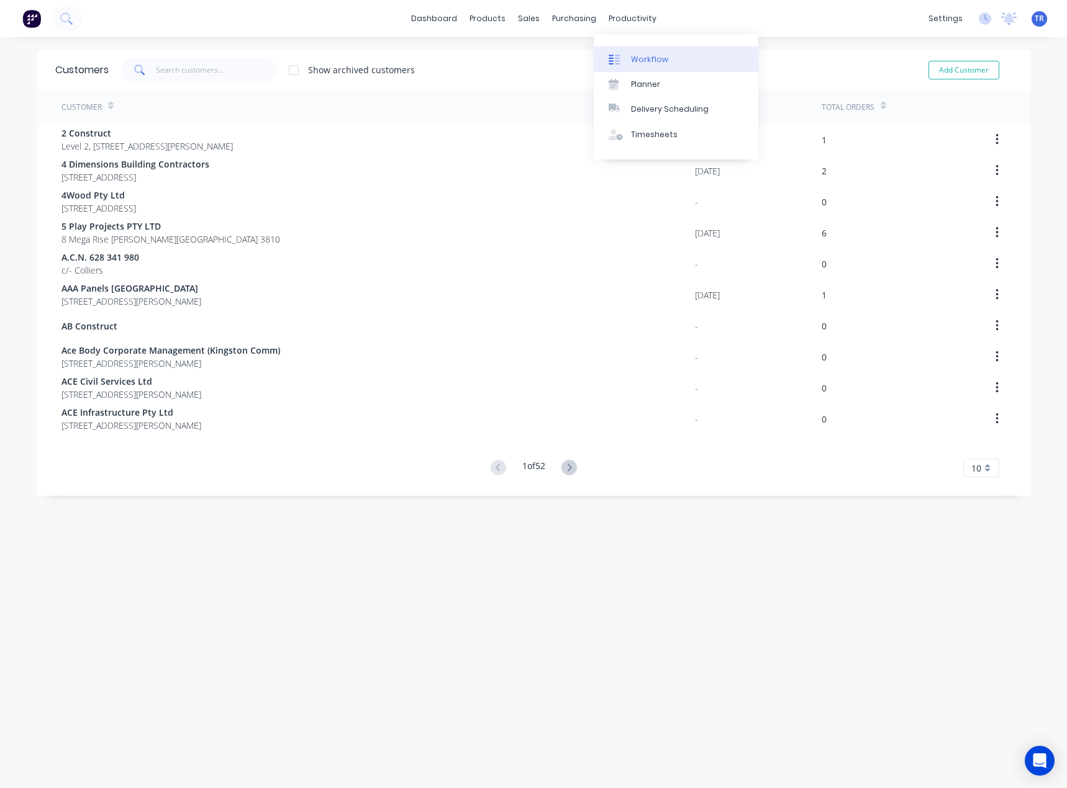
click at [635, 57] on div "Workflow" at bounding box center [649, 59] width 37 height 11
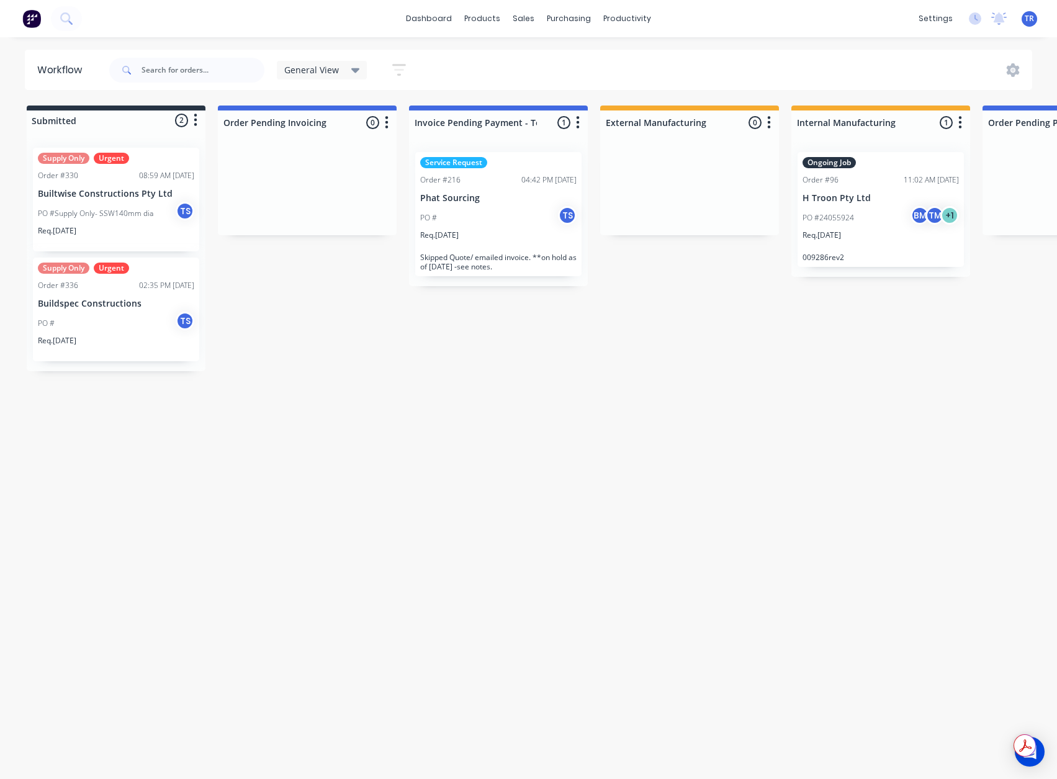
click at [141, 223] on div "PO #Supply Only- SSW140mm dia TS" at bounding box center [116, 214] width 156 height 24
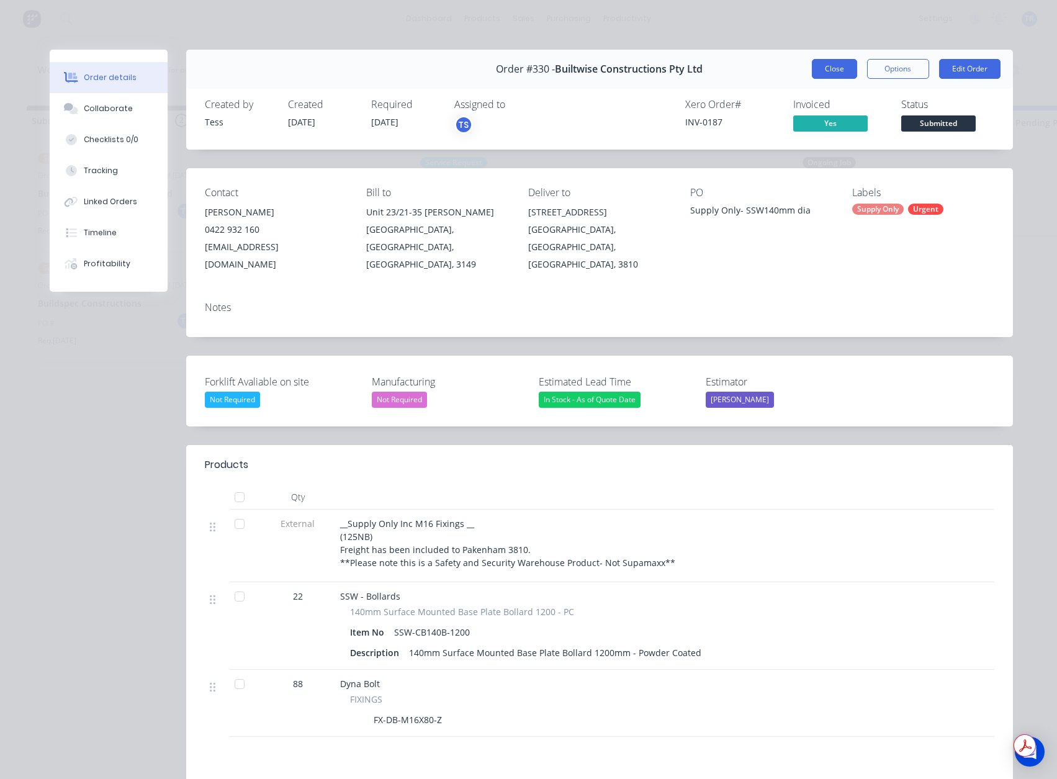
click at [826, 73] on button "Close" at bounding box center [834, 69] width 45 height 20
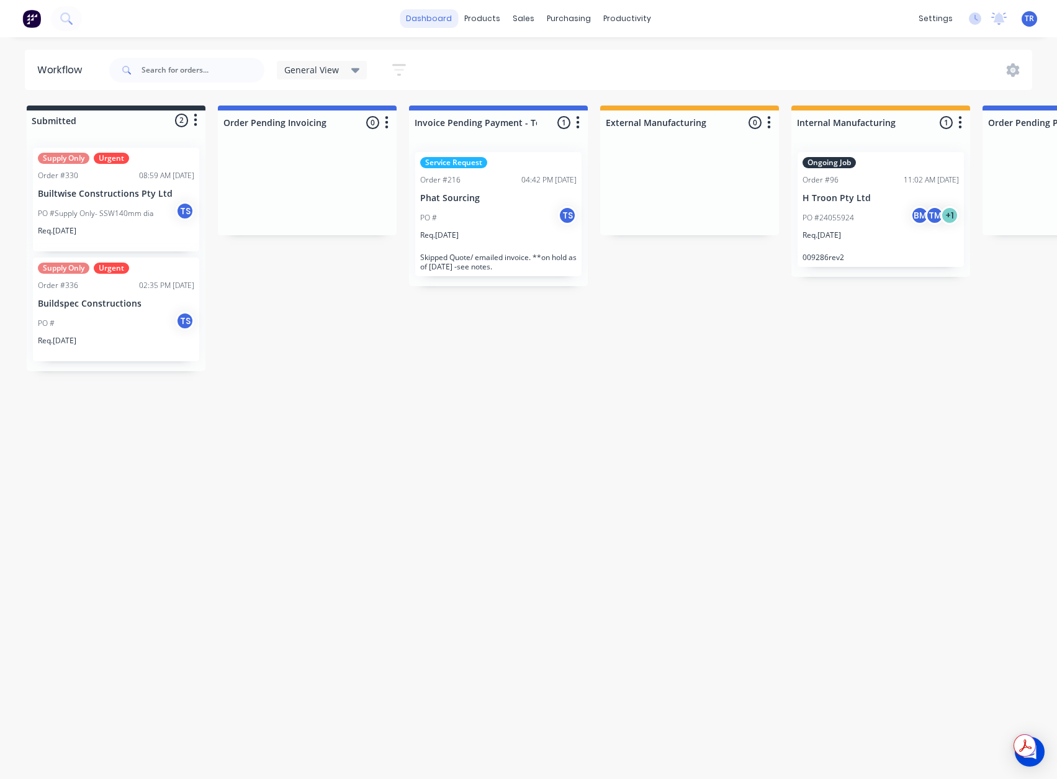
click at [433, 24] on link "dashboard" at bounding box center [429, 18] width 58 height 19
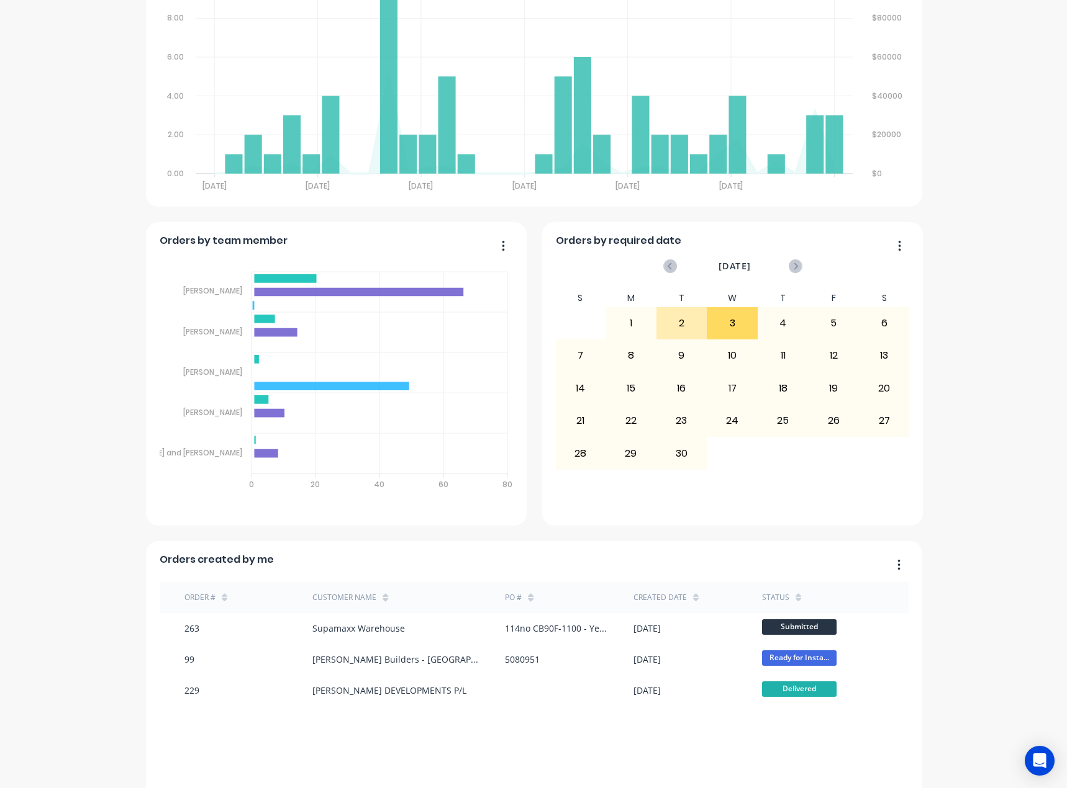
scroll to position [497, 0]
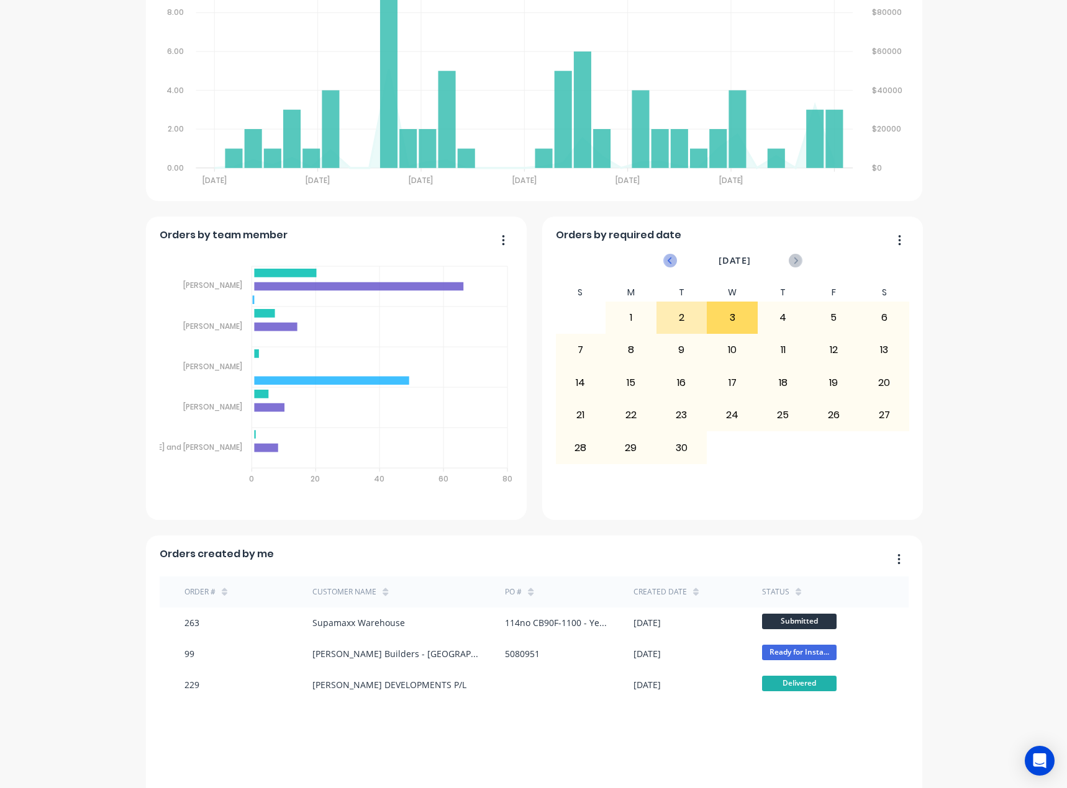
click at [667, 261] on icon at bounding box center [669, 260] width 4 height 7
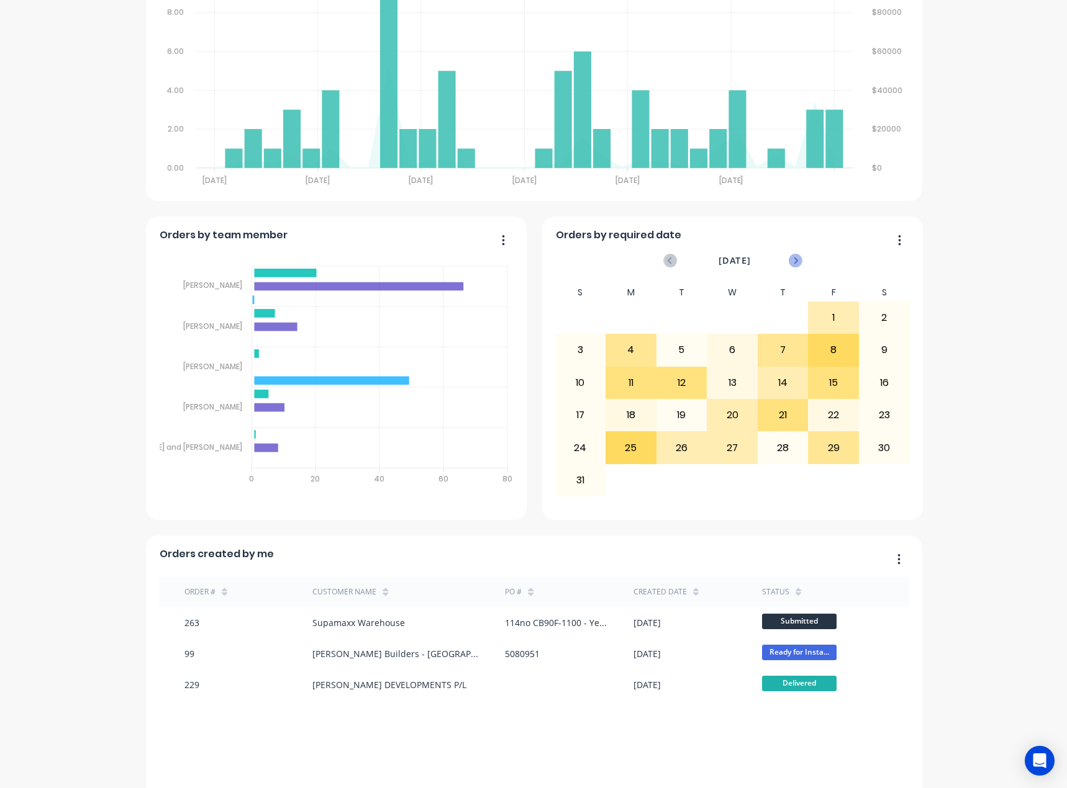
click at [788, 264] on icon at bounding box center [795, 261] width 14 height 14
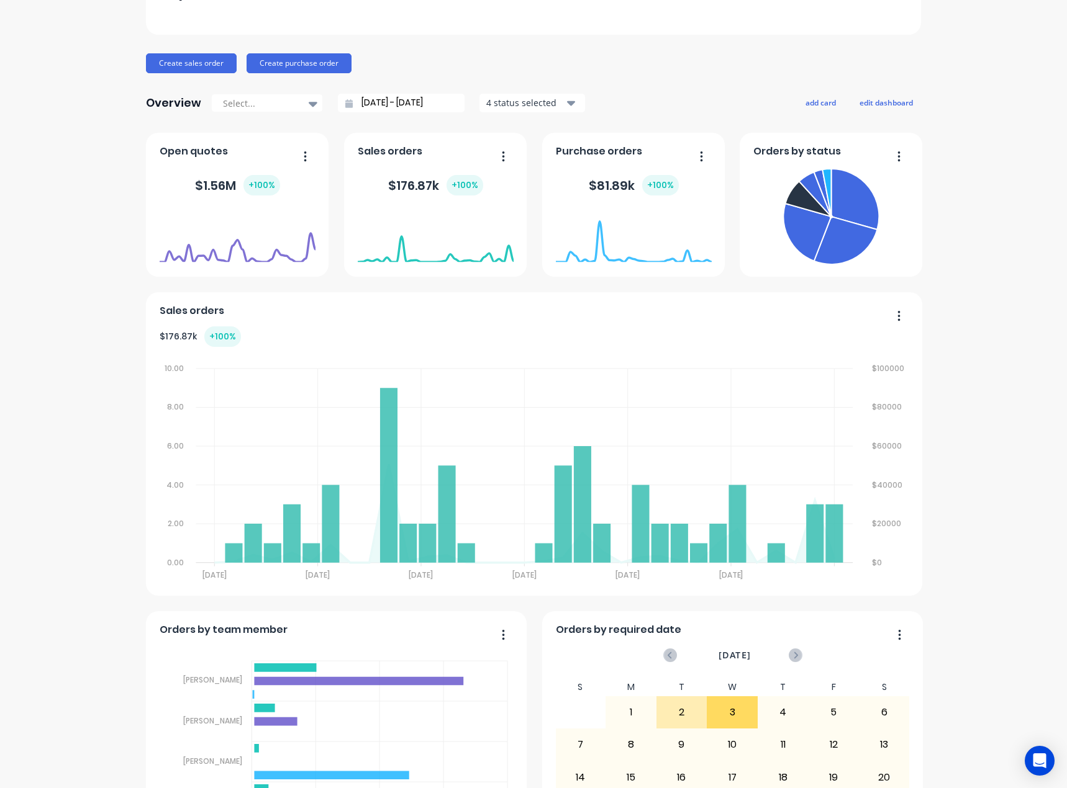
scroll to position [65, 0]
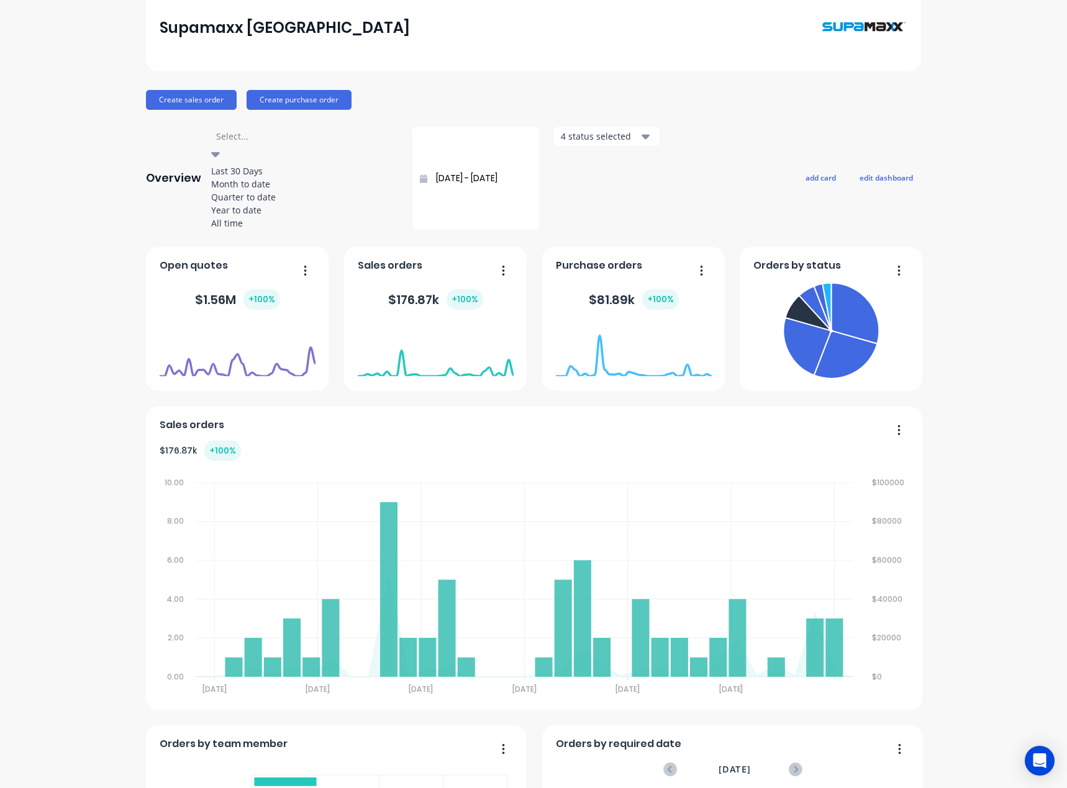
click at [296, 146] on div "Select..." at bounding box center [304, 136] width 186 height 19
click at [285, 190] on div "Month to date" at bounding box center [304, 184] width 186 height 13
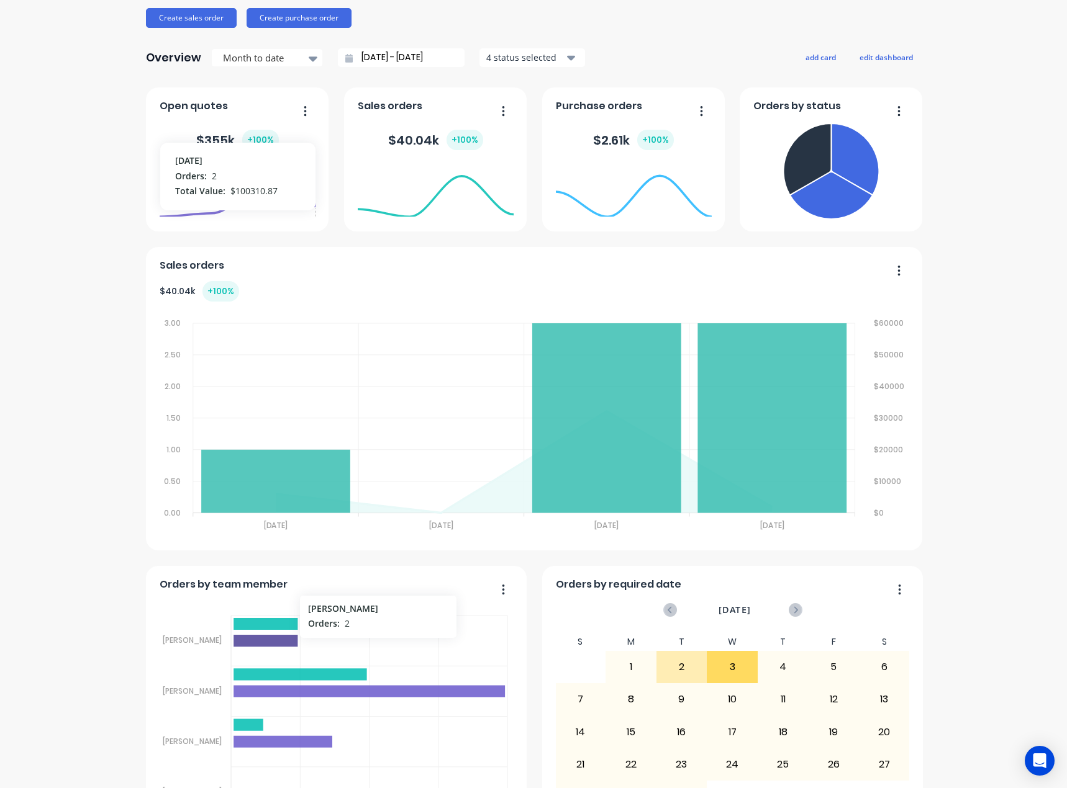
scroll to position [127, 0]
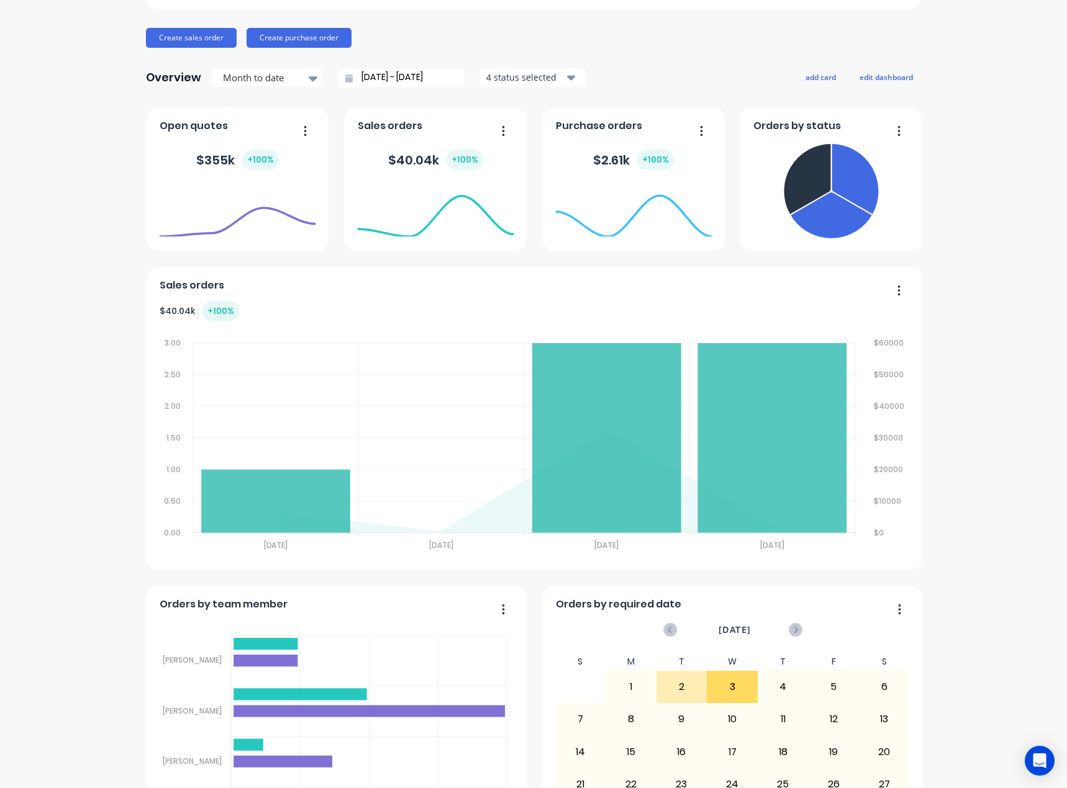
click at [440, 80] on input "01/09/25 - 03/09/25" at bounding box center [406, 77] width 107 height 19
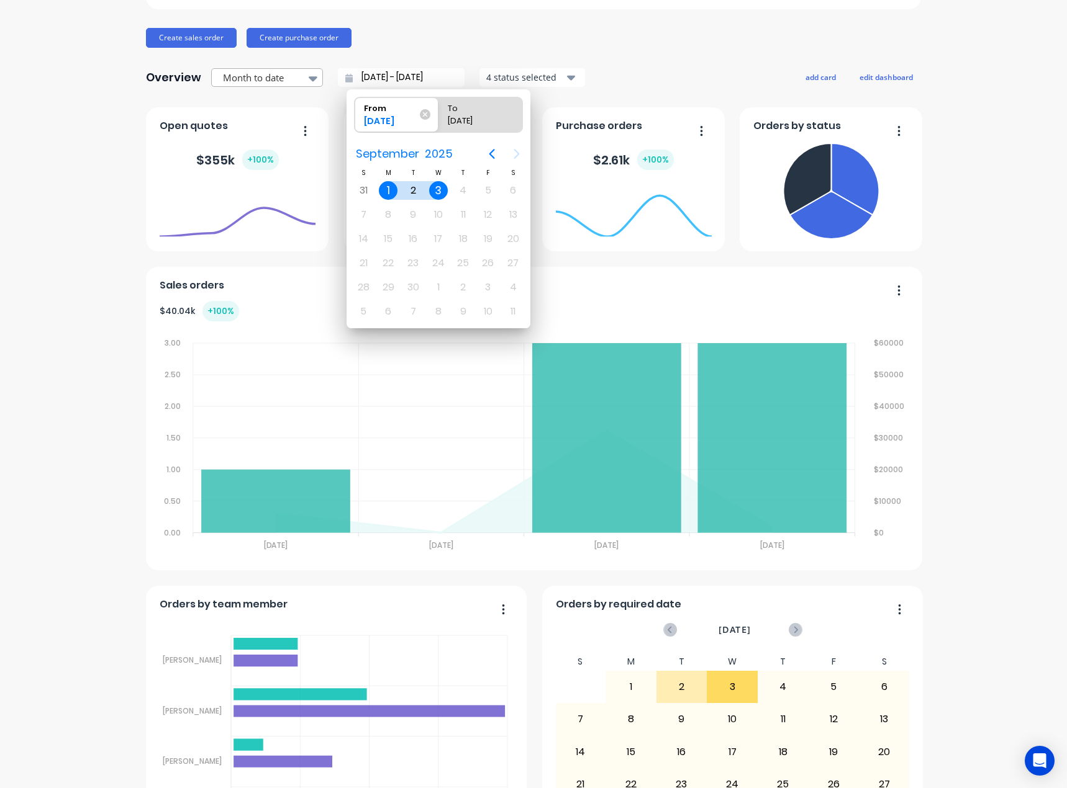
click at [306, 86] on div at bounding box center [313, 78] width 19 height 21
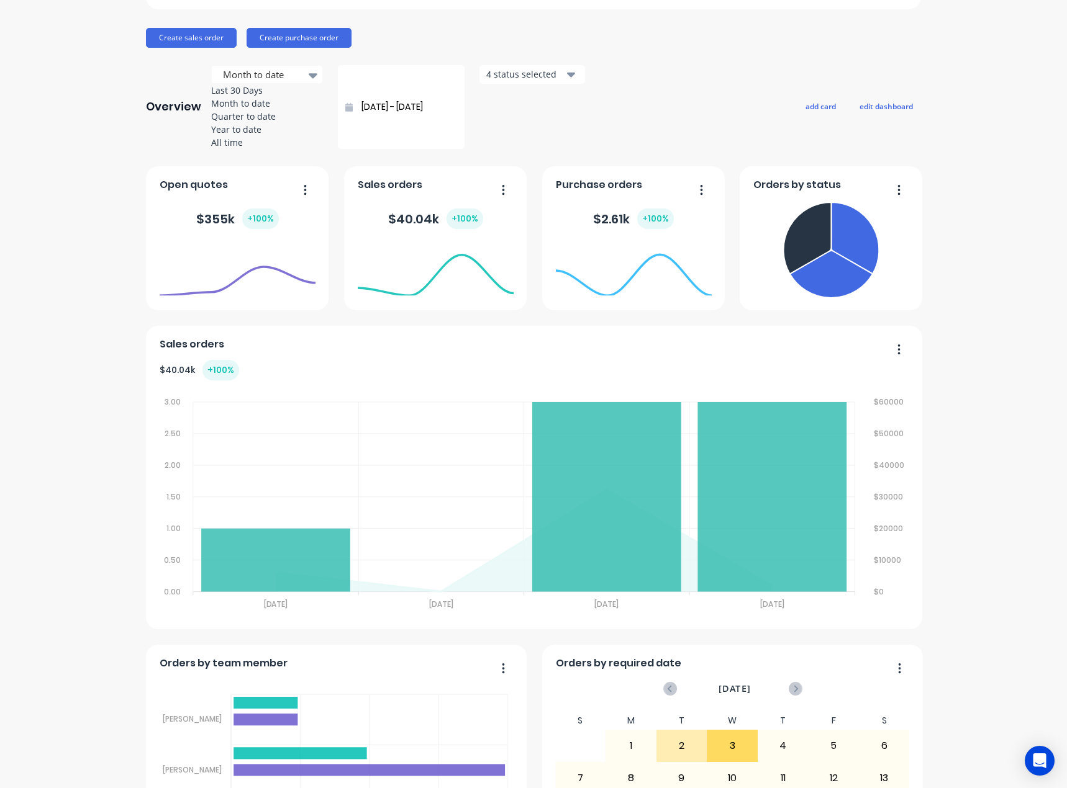
click at [416, 97] on input "01/09/25 - 03/09/25" at bounding box center [406, 106] width 107 height 19
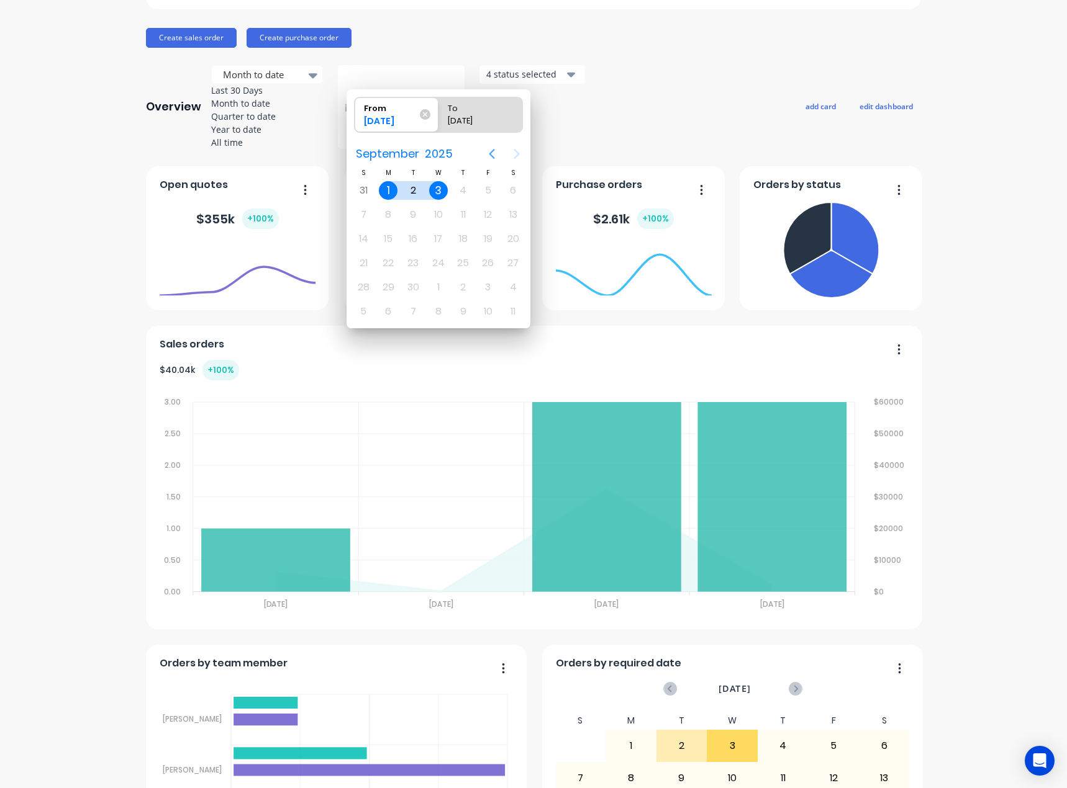
click at [491, 153] on icon "Previous page" at bounding box center [492, 154] width 6 height 10
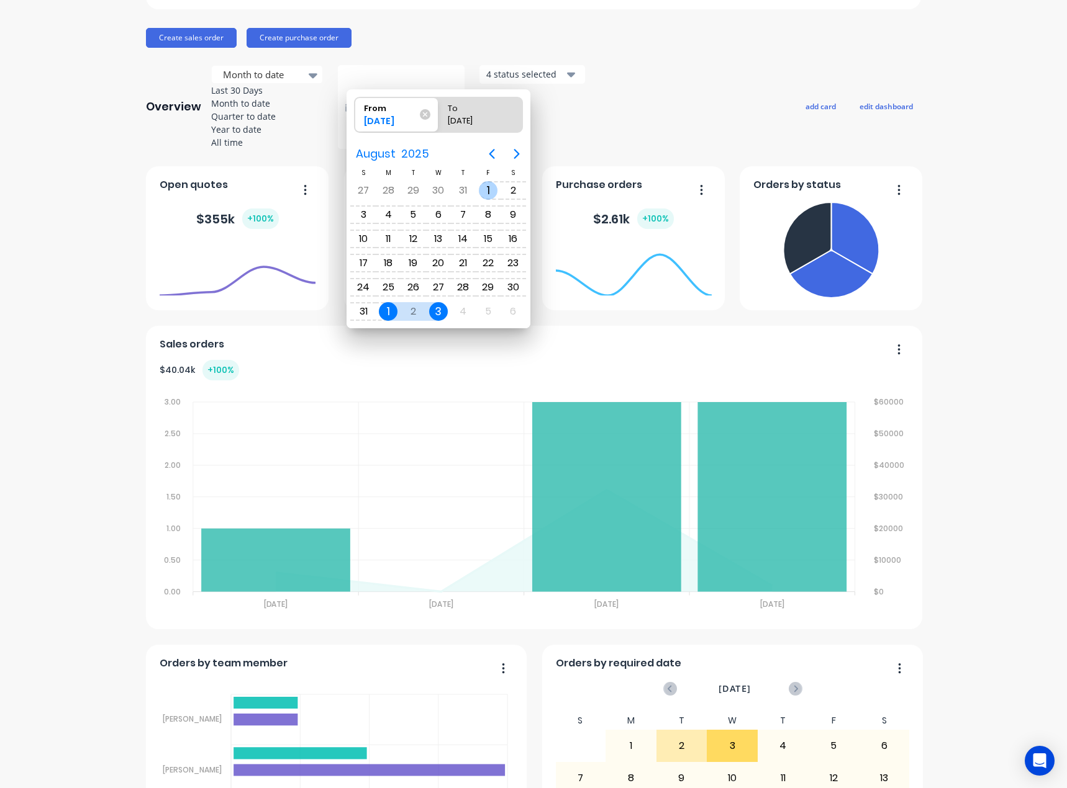
drag, startPoint x: 486, startPoint y: 192, endPoint x: 471, endPoint y: 216, distance: 27.9
click at [486, 192] on div "1" at bounding box center [488, 190] width 19 height 19
type input "01/08/25 - 03/09/25"
radio input "false"
radio input "true"
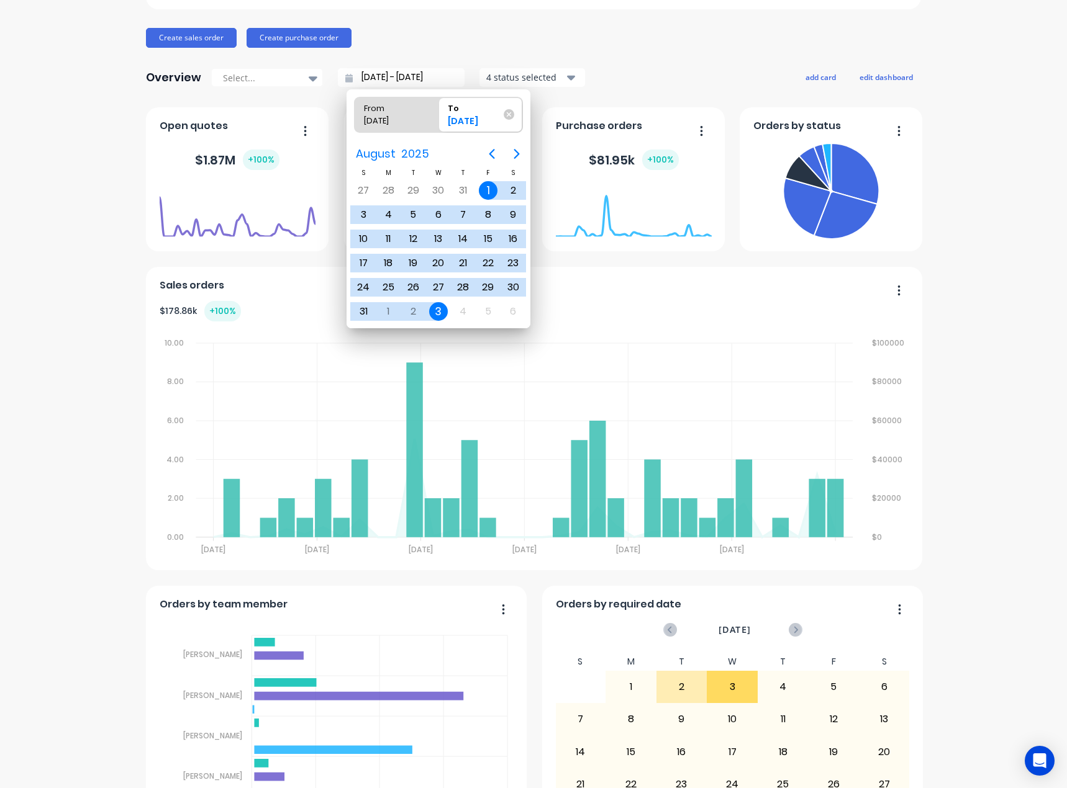
click at [437, 312] on div "3" at bounding box center [438, 311] width 19 height 19
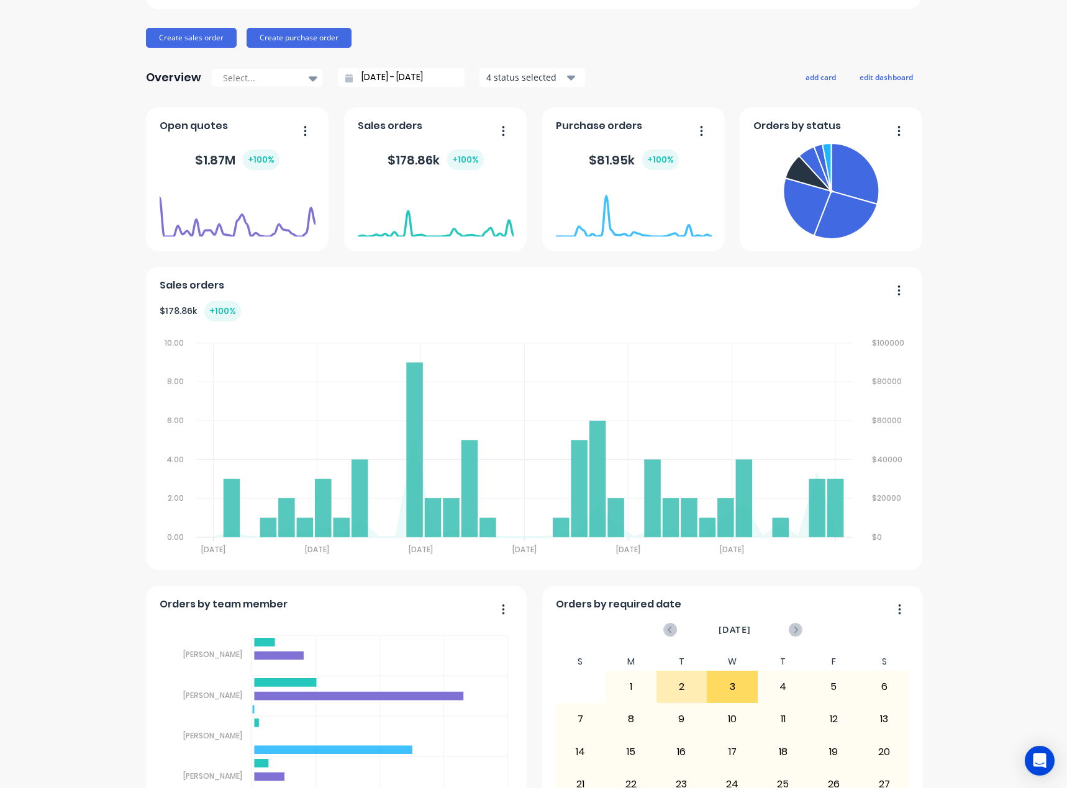
click at [423, 82] on input "01/08/25 - 03/09/25" at bounding box center [406, 77] width 107 height 19
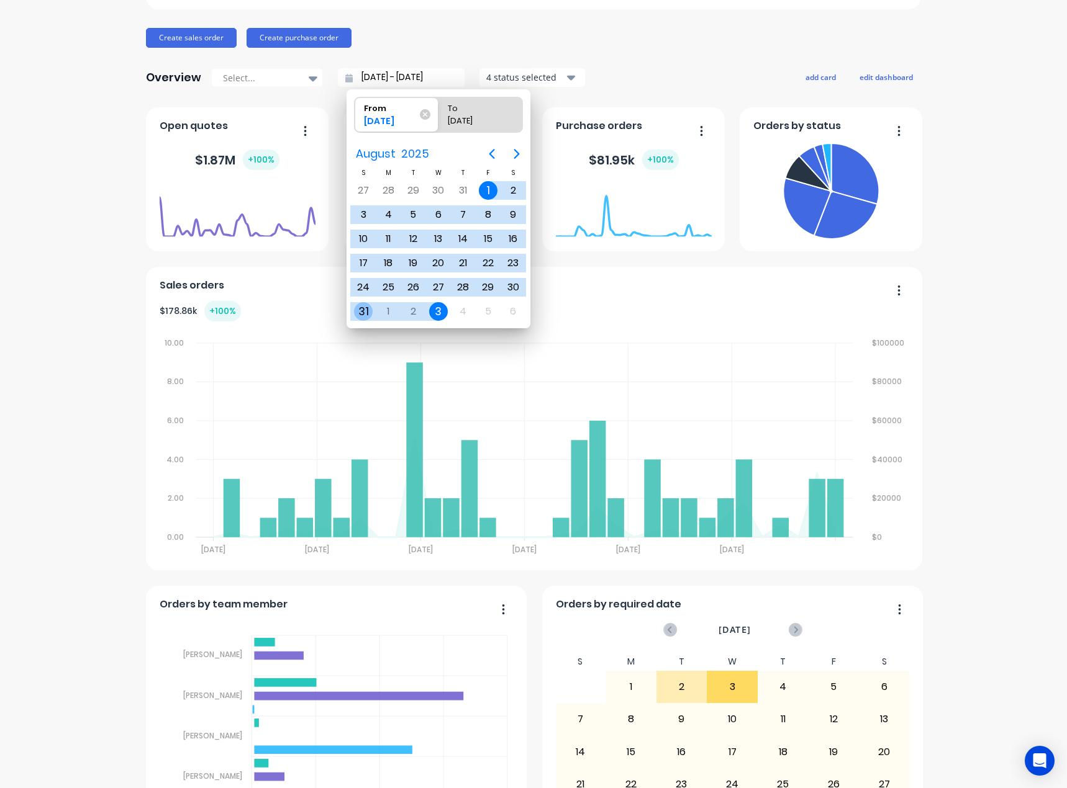
click at [369, 309] on div "31" at bounding box center [363, 311] width 19 height 19
type input "31/08/25 - 03/09/25"
radio input "false"
radio input "true"
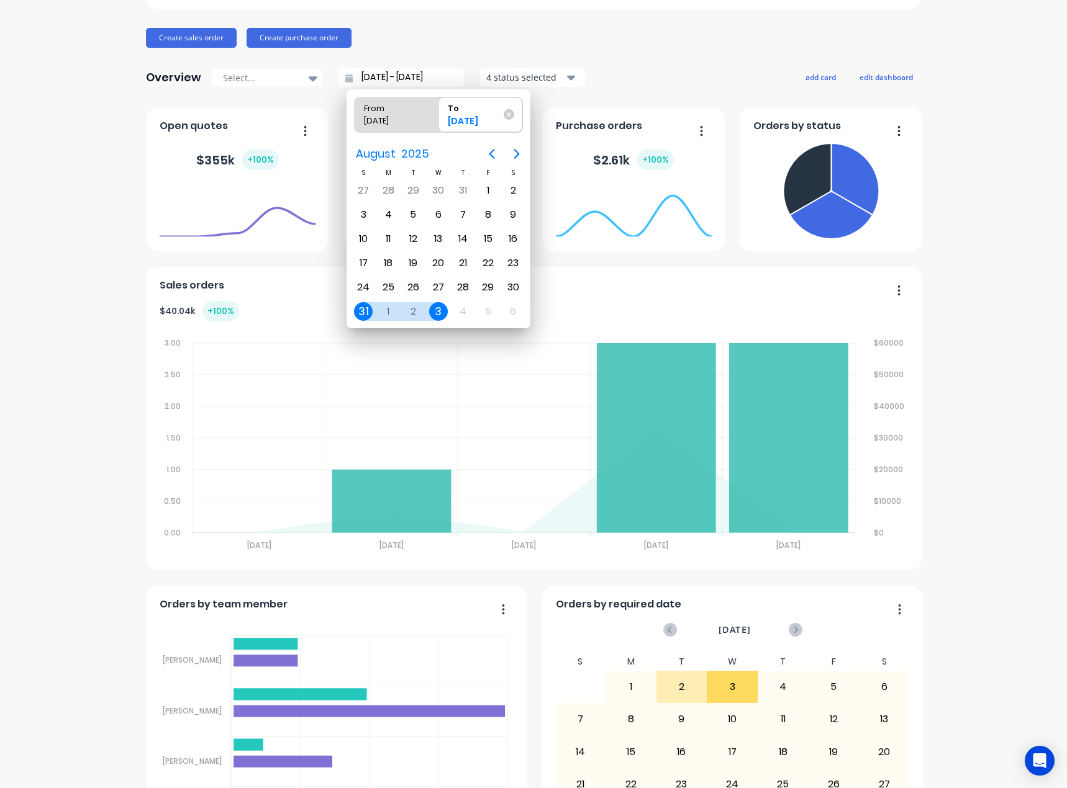
click at [362, 83] on input "31/08/25 - 03/09/25" at bounding box center [406, 77] width 107 height 19
click at [396, 110] on div "From" at bounding box center [390, 105] width 63 height 17
click at [355, 110] on input "From 31/08/25" at bounding box center [354, 114] width 1 height 35
radio input "true"
click at [484, 190] on div "1" at bounding box center [488, 190] width 19 height 19
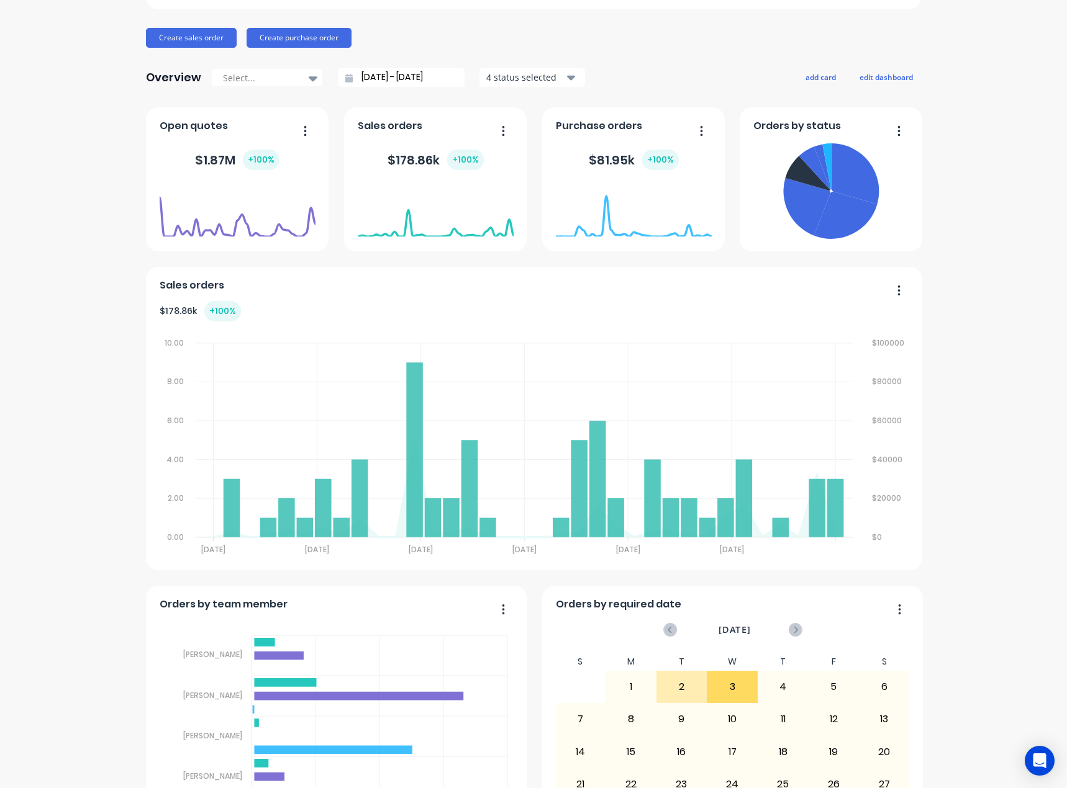
click at [429, 83] on input "01/08/25 - 03/09/25" at bounding box center [406, 77] width 107 height 19
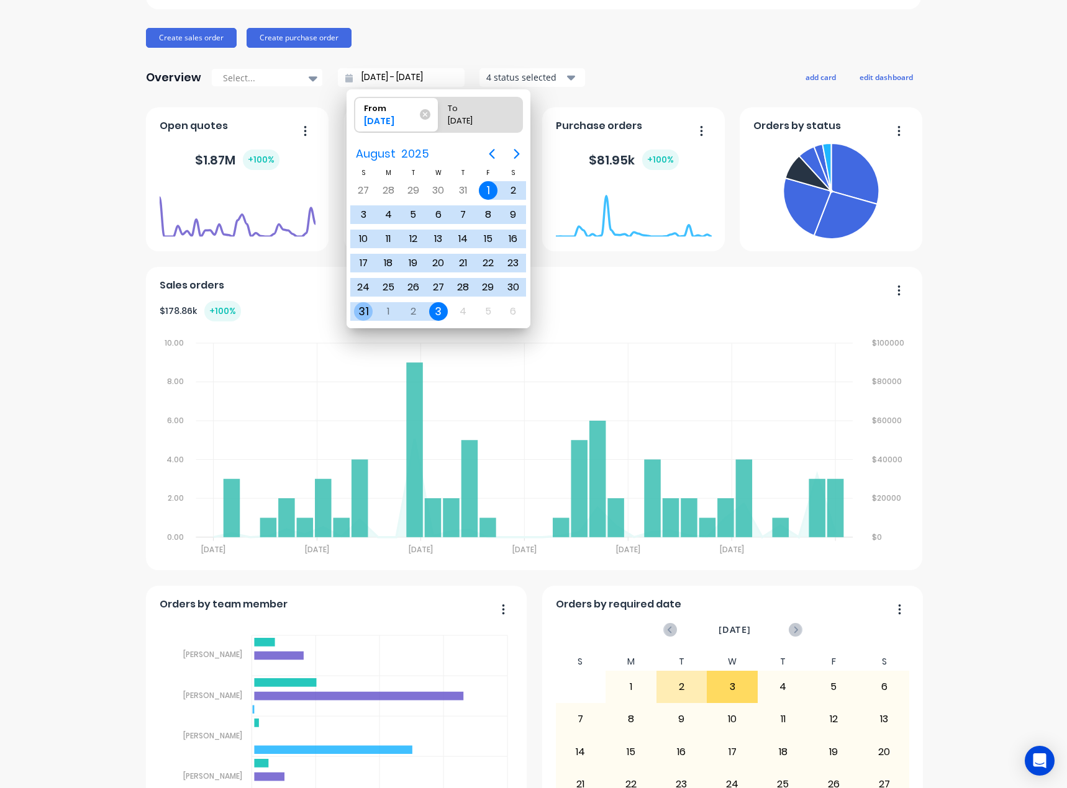
click at [354, 305] on div "31" at bounding box center [363, 312] width 25 height 24
type input "31/08/25 - 03/09/25"
radio input "false"
radio input "true"
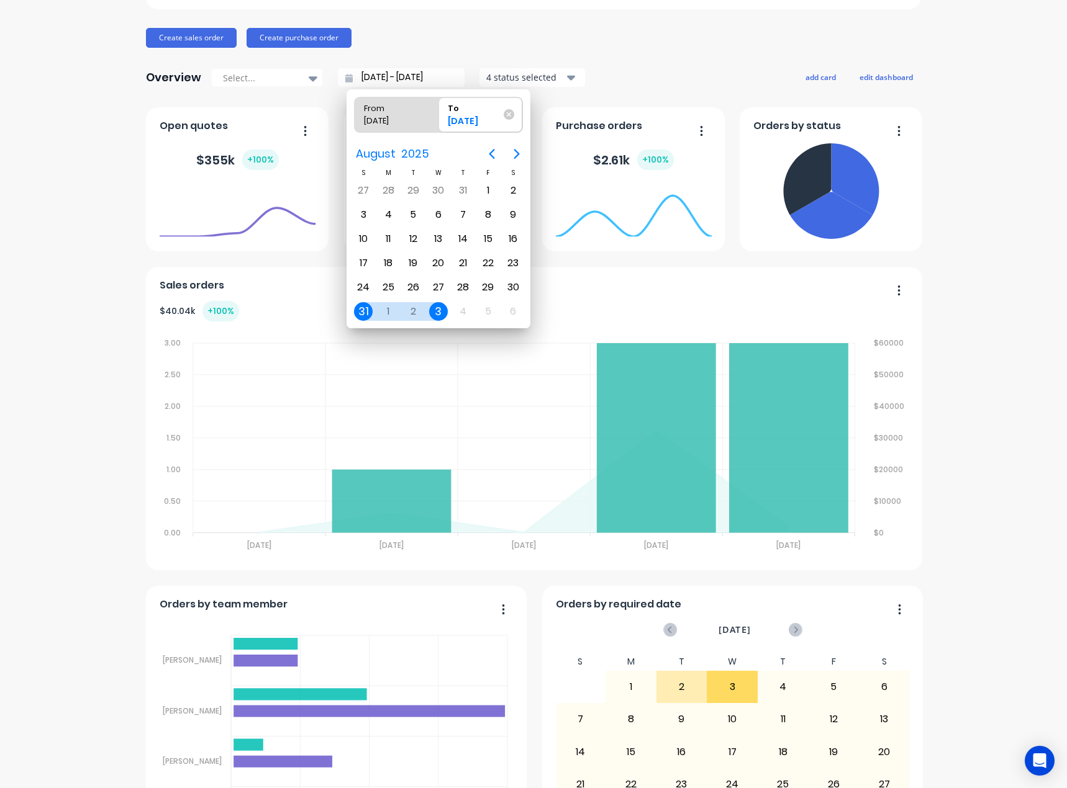
click at [608, 67] on div "Overview Select... 31/08/25 - 03/09/25 4 status selected add card edit dashboard" at bounding box center [533, 77] width 775 height 25
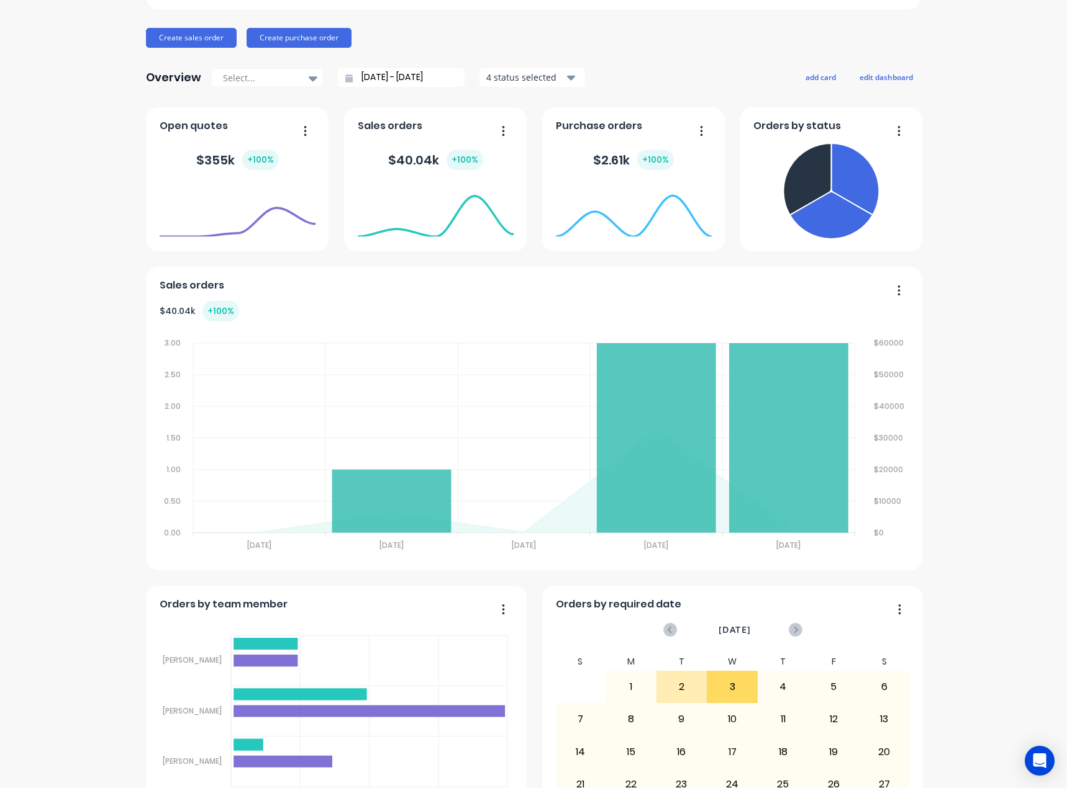
click at [311, 91] on div "Supamaxx Australia Create sales order Create purchase order Overview Select... …" at bounding box center [533, 565] width 775 height 1286
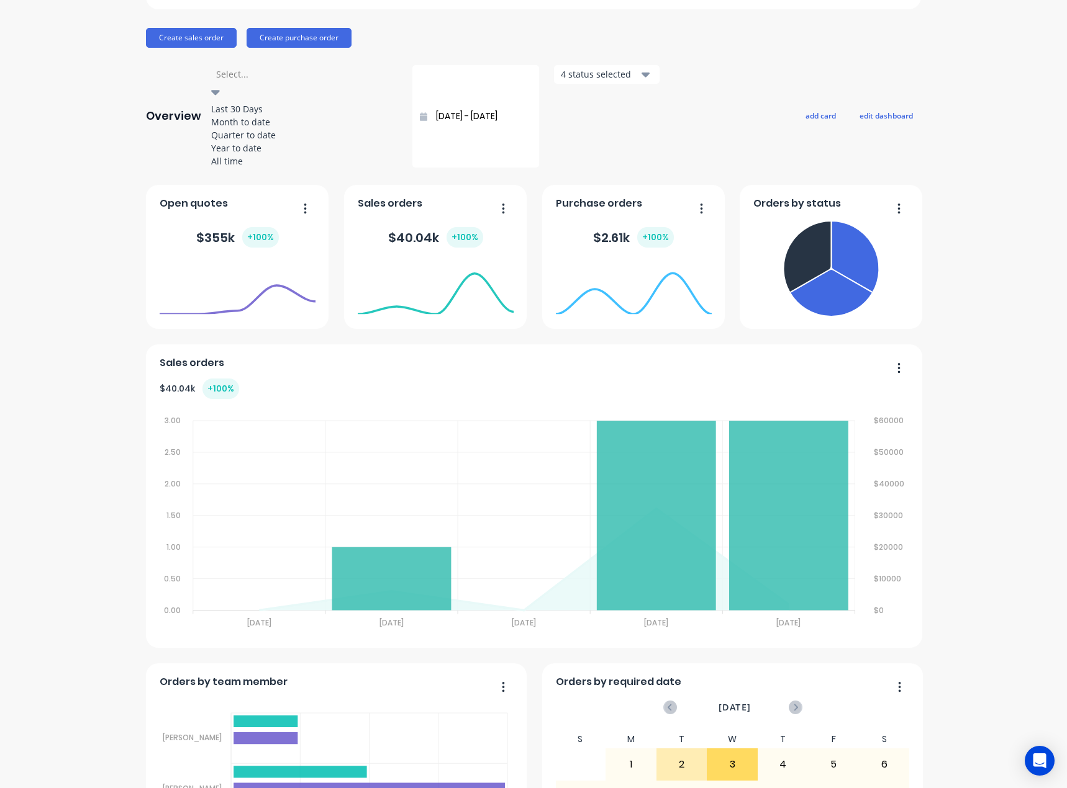
click at [220, 85] on div at bounding box center [215, 92] width 9 height 15
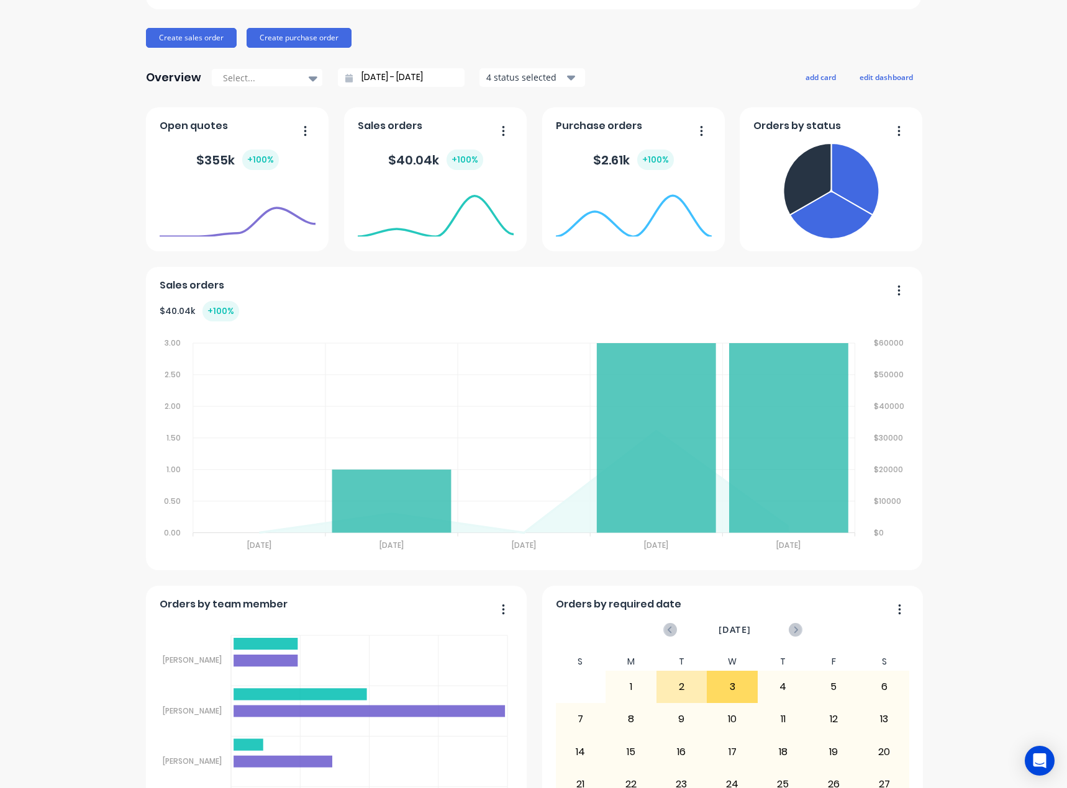
click at [401, 83] on input "31/08/25 - 03/09/25" at bounding box center [406, 77] width 107 height 19
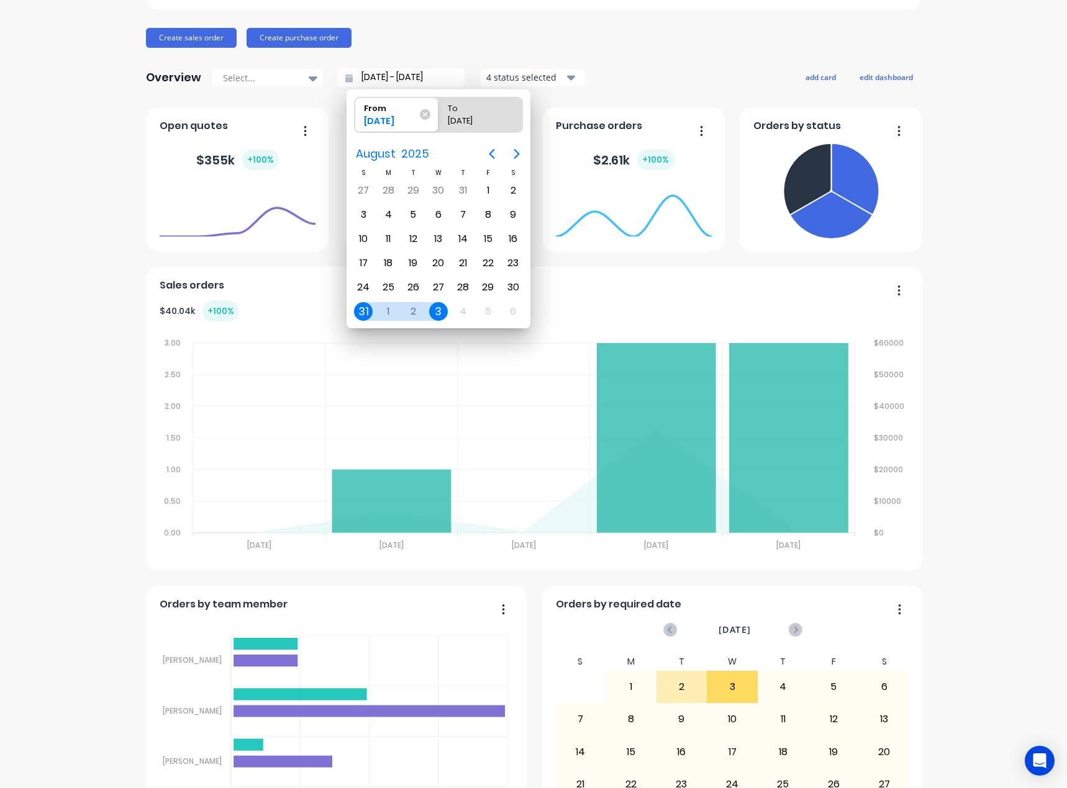
click at [525, 79] on div "4 status selected" at bounding box center [525, 77] width 78 height 13
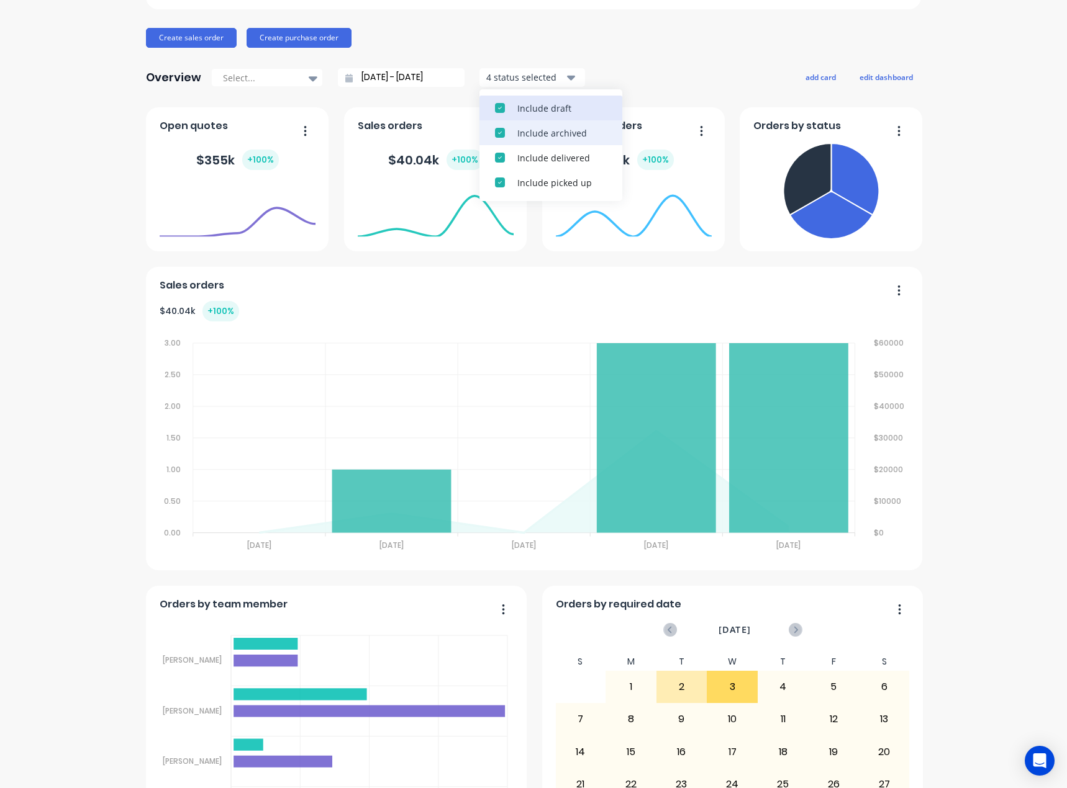
drag, startPoint x: 539, startPoint y: 119, endPoint x: 538, endPoint y: 128, distance: 8.7
click at [538, 128] on div "Include draft Include archived Include delivered Include picked up" at bounding box center [550, 145] width 143 height 112
click at [538, 129] on div "Include archived" at bounding box center [561, 133] width 89 height 13
click at [624, 80] on div "Overview Select... 31/08/25 - 03/09/25 3 status selected Include draft Include …" at bounding box center [533, 77] width 775 height 25
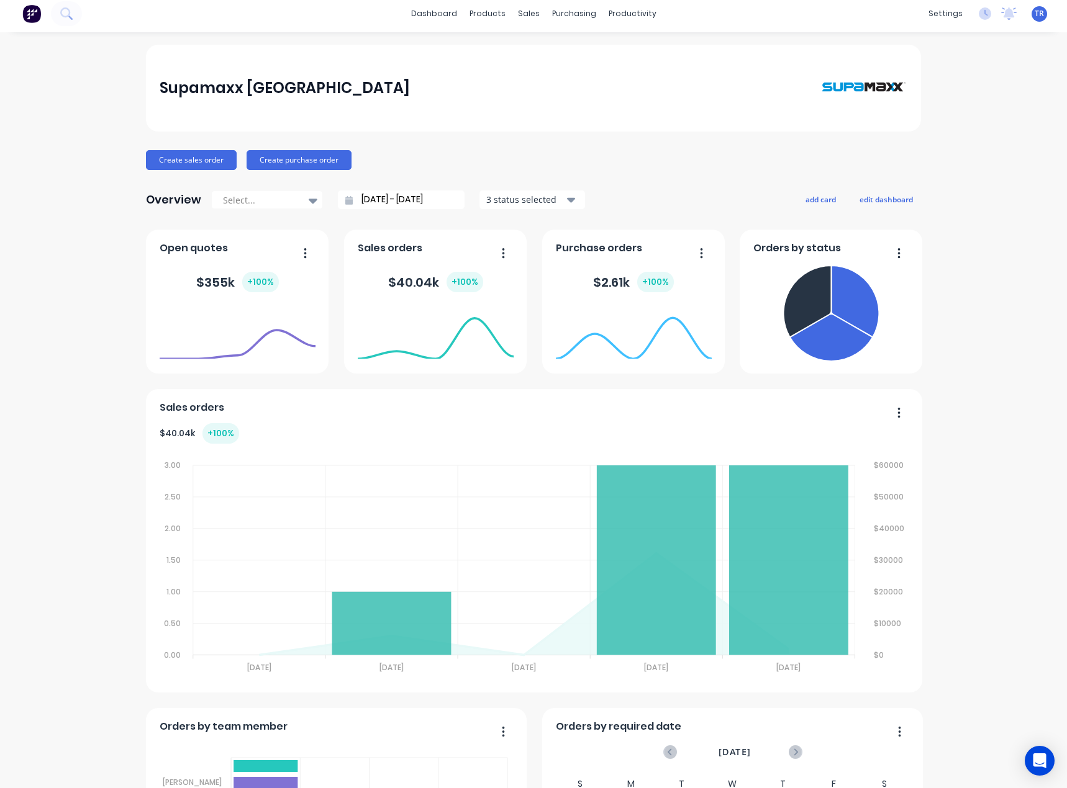
scroll to position [0, 0]
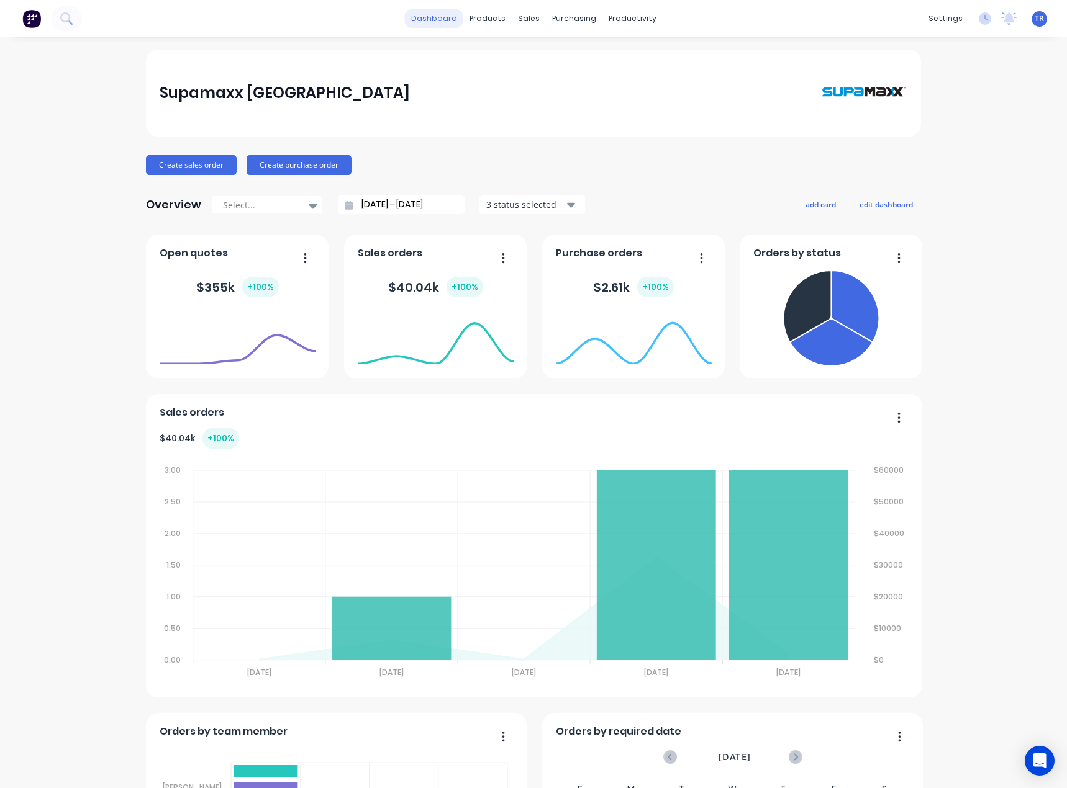
click at [440, 11] on link "dashboard" at bounding box center [434, 18] width 58 height 19
click at [537, 84] on div at bounding box center [531, 84] width 19 height 11
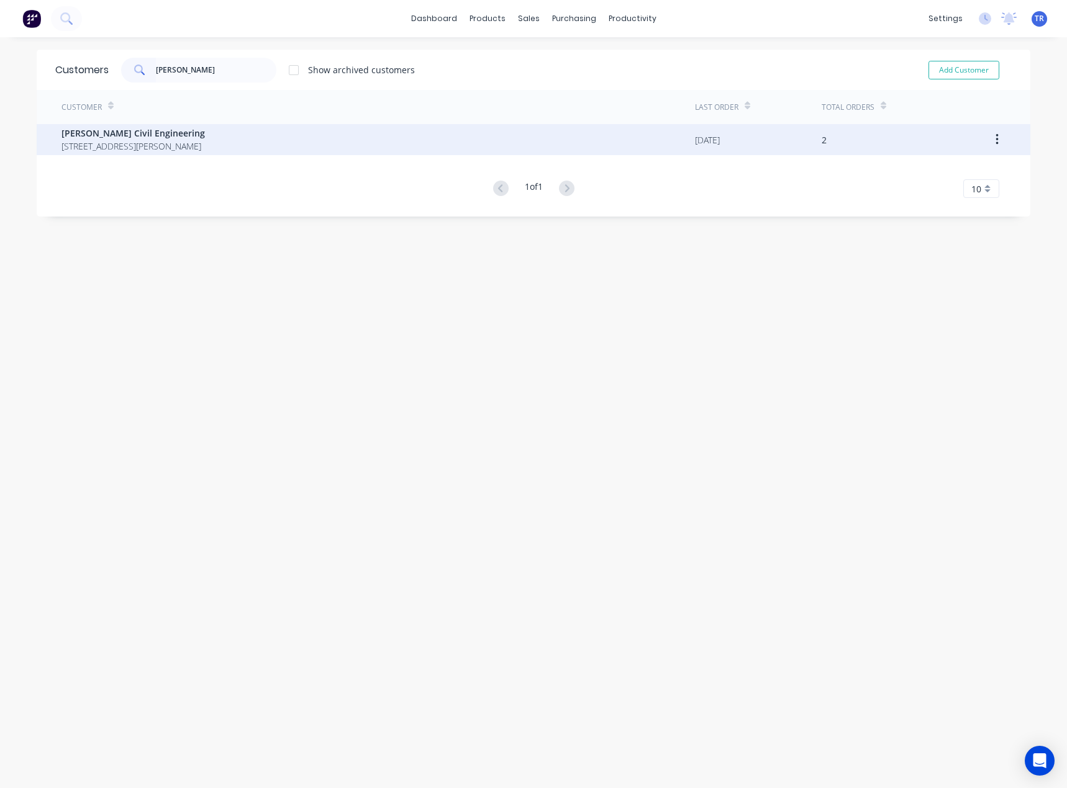
type input "[PERSON_NAME]"
click at [192, 147] on span "[STREET_ADDRESS][PERSON_NAME]" at bounding box center [132, 146] width 143 height 13
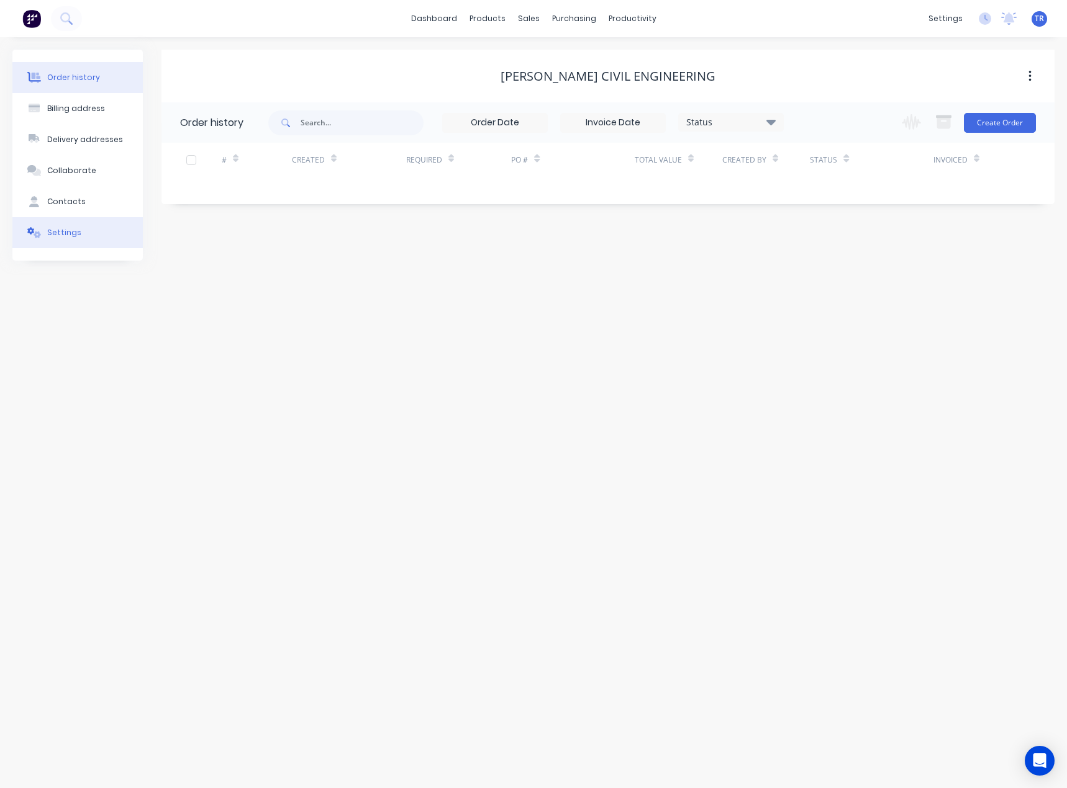
click at [76, 240] on button "Settings" at bounding box center [77, 232] width 130 height 31
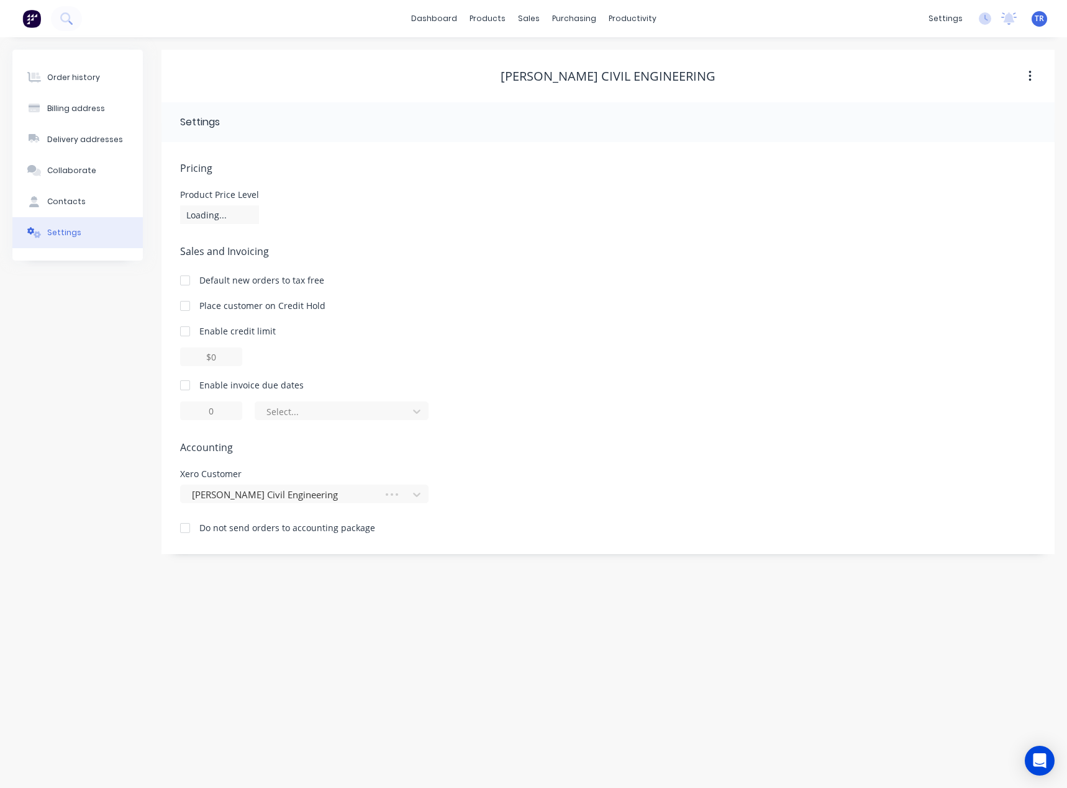
click at [183, 384] on div at bounding box center [185, 385] width 25 height 25
click at [186, 389] on div at bounding box center [185, 385] width 25 height 25
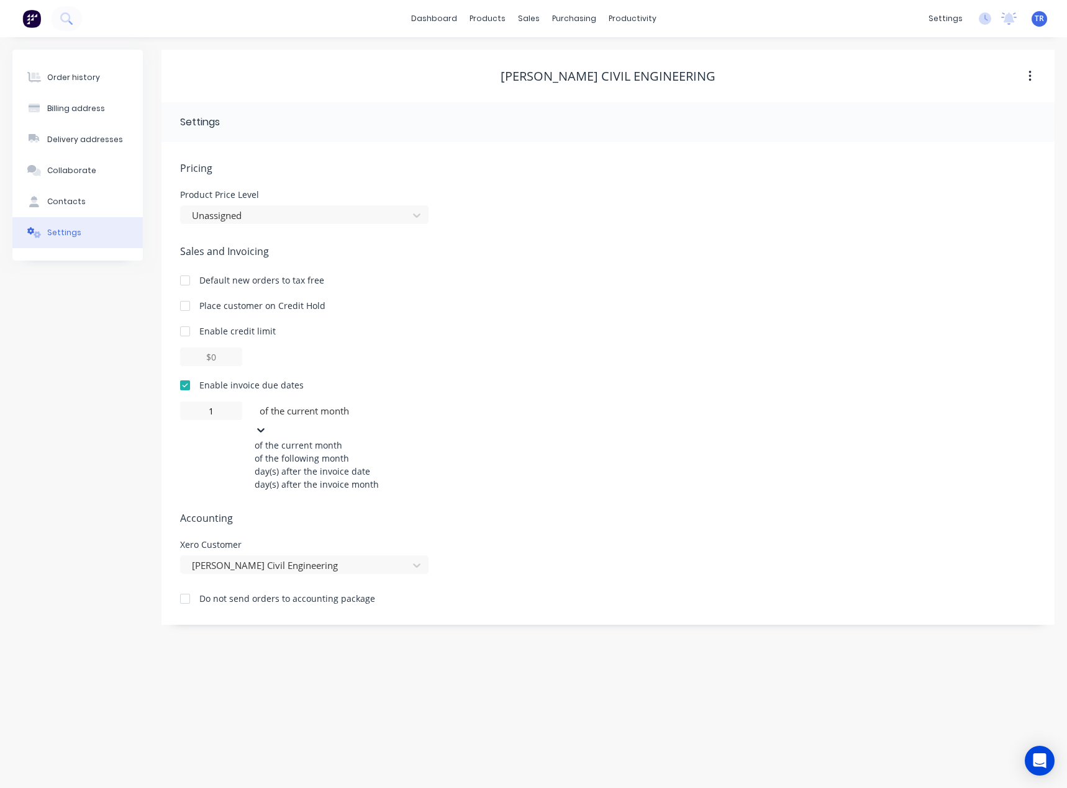
click at [345, 416] on div at bounding box center [347, 412] width 179 height 16
click at [366, 478] on div "day(s) after the invoice date" at bounding box center [348, 471] width 186 height 13
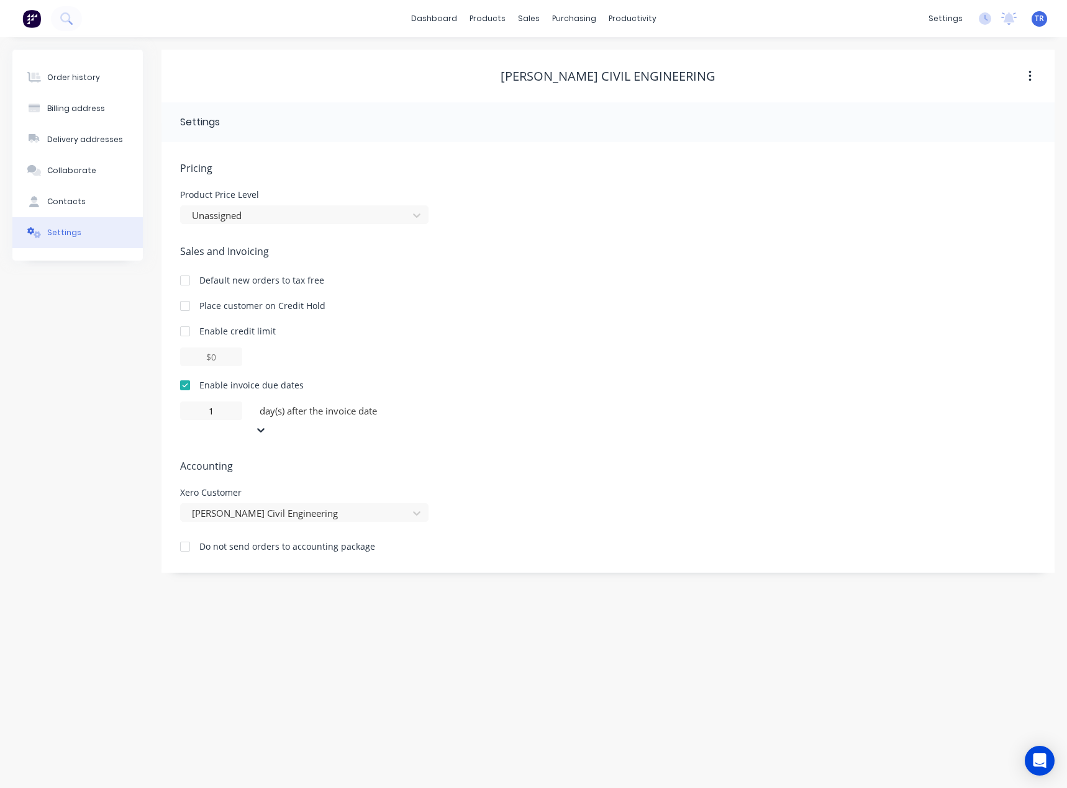
type input "0"
click at [460, 20] on link "dashboard" at bounding box center [434, 18] width 58 height 19
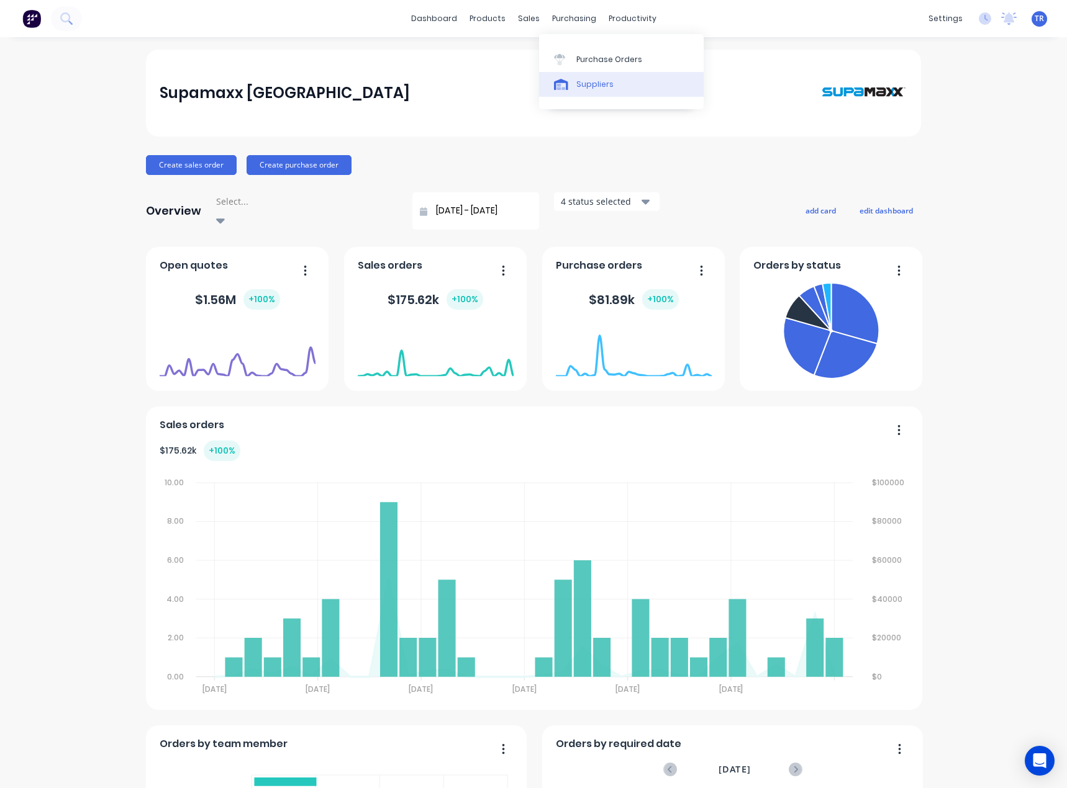
click at [582, 96] on link "Suppliers" at bounding box center [621, 84] width 165 height 25
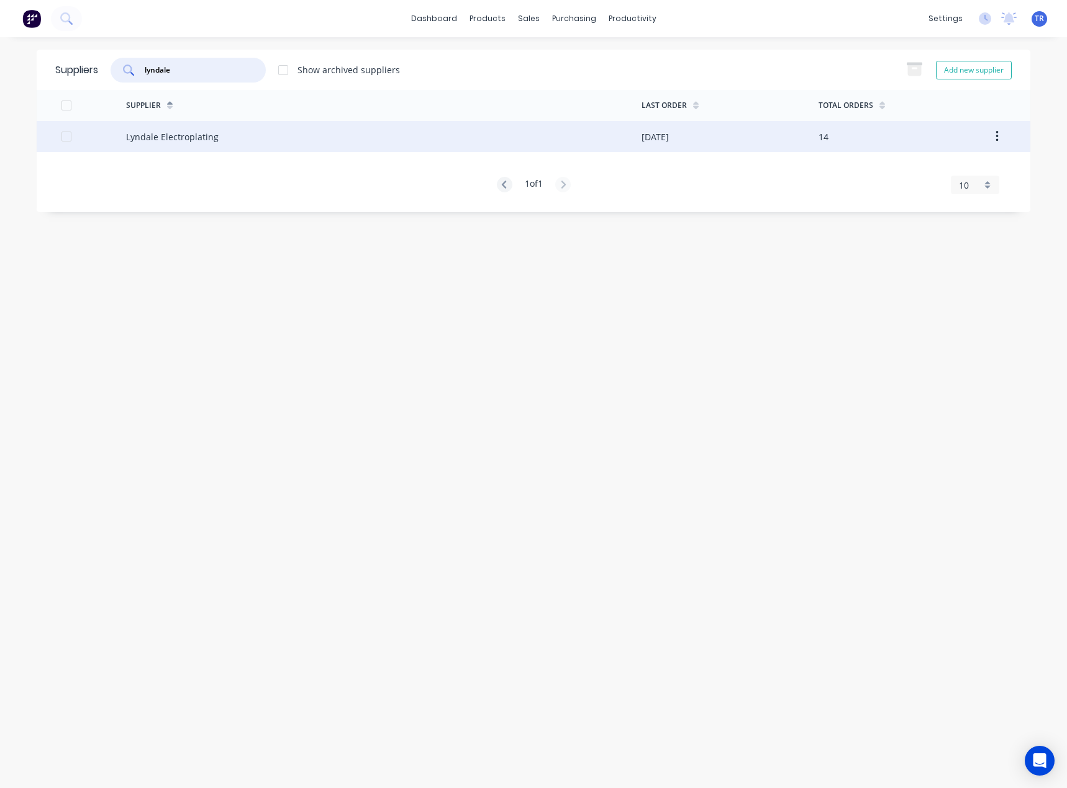
type input "lyndale"
click at [240, 135] on div "Lyndale Electroplating" at bounding box center [383, 136] width 515 height 31
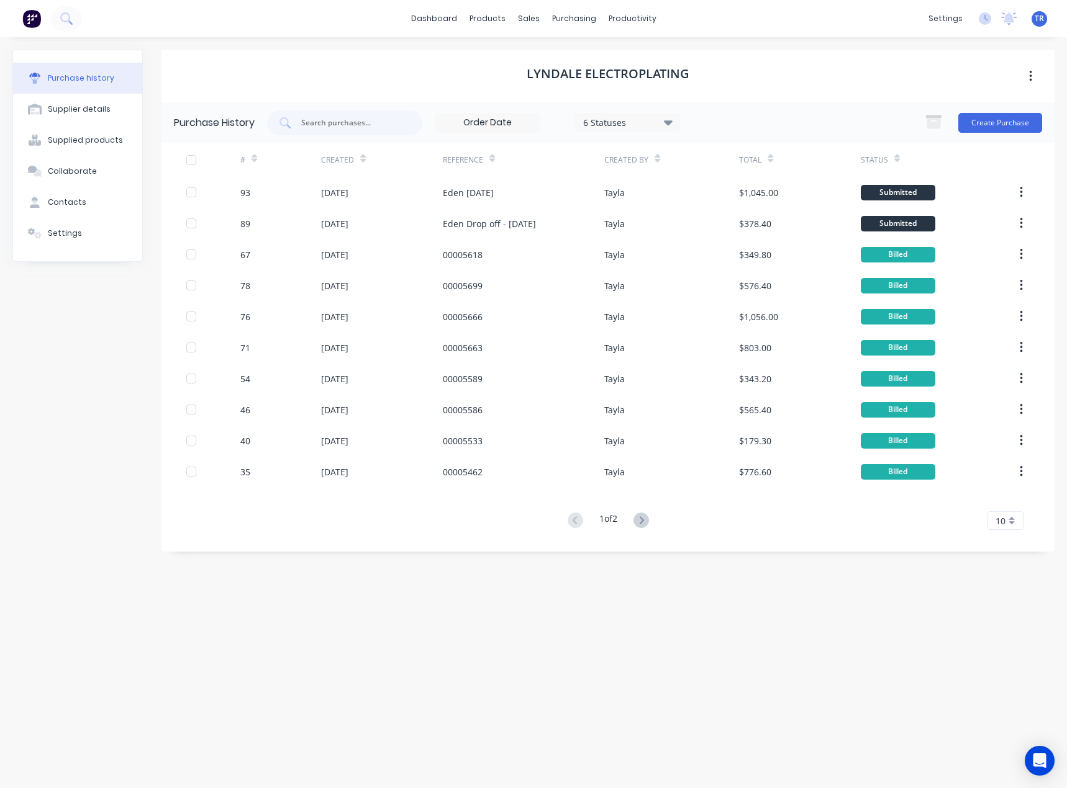
click at [577, 221] on div "Eden Drop off - [DATE]" at bounding box center [524, 223] width 162 height 31
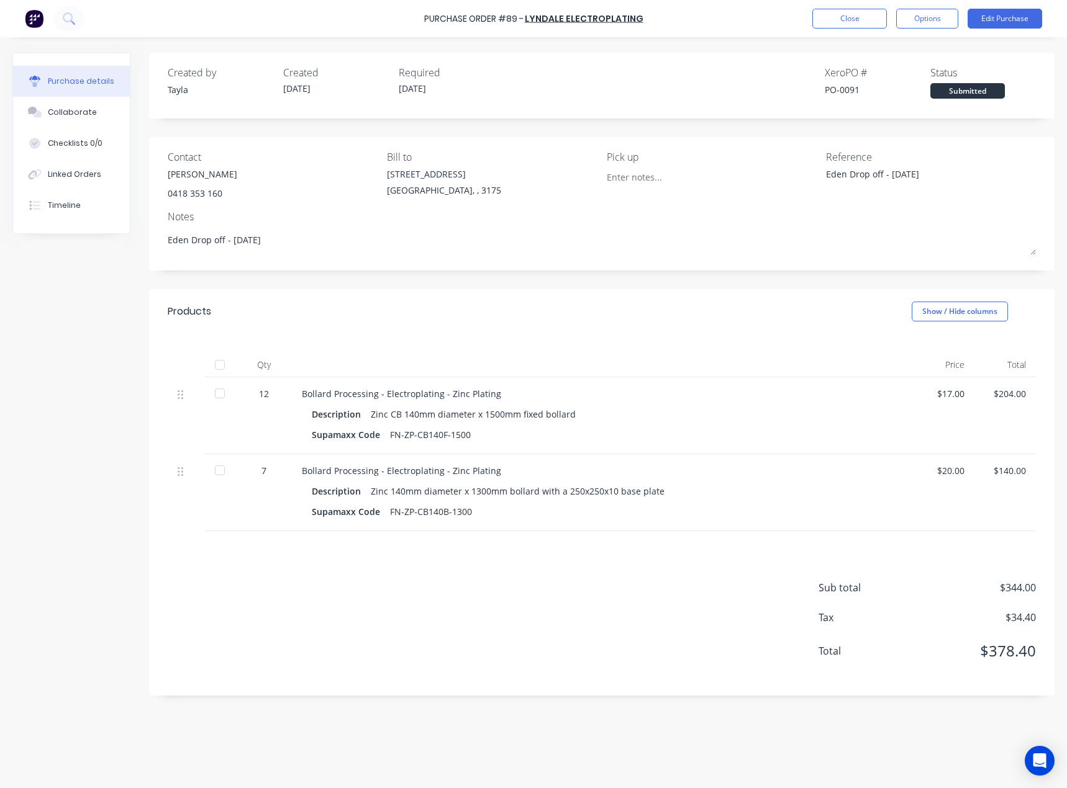
click at [219, 364] on div at bounding box center [219, 365] width 25 height 25
click at [1002, 24] on button "Edit Purchase" at bounding box center [1004, 19] width 74 height 20
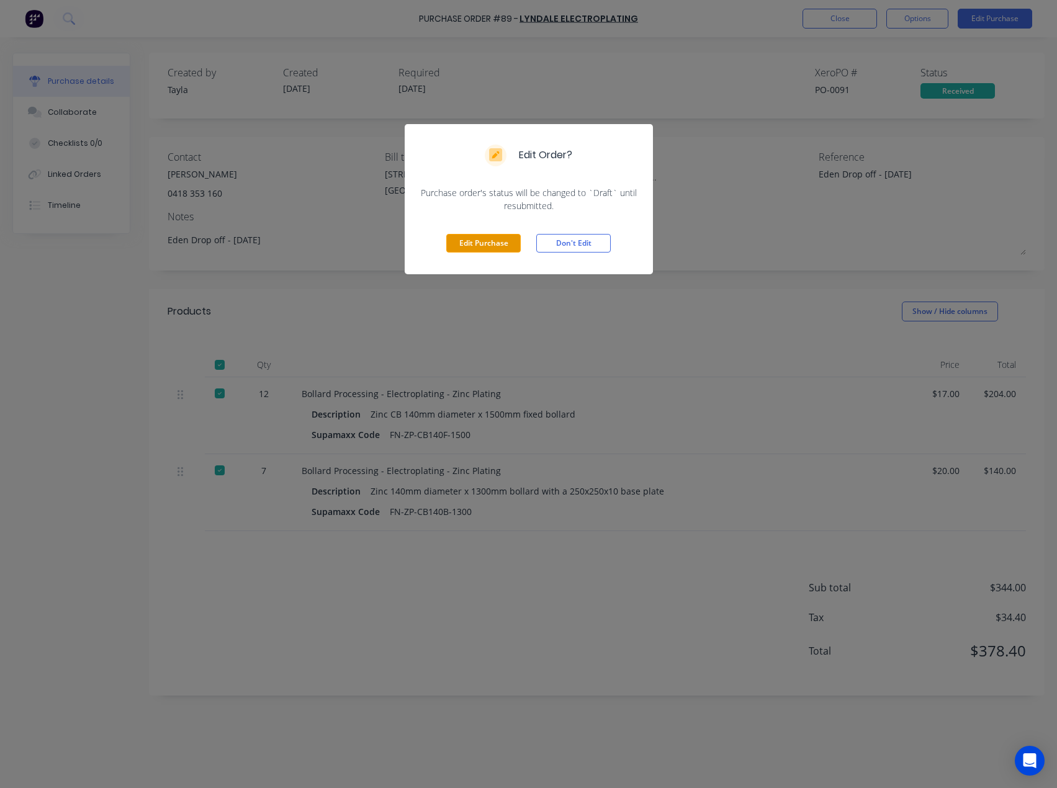
click at [485, 248] on button "Edit Purchase" at bounding box center [483, 243] width 74 height 19
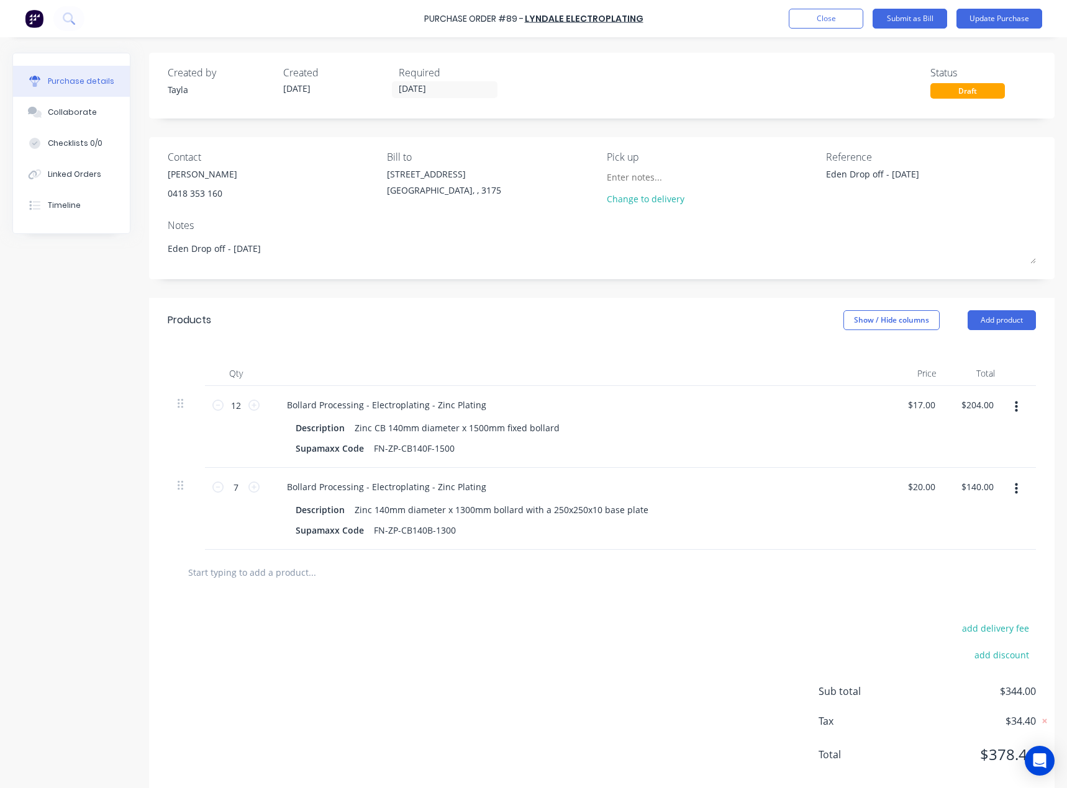
drag, startPoint x: 770, startPoint y: 174, endPoint x: 749, endPoint y: 176, distance: 21.2
click at [749, 176] on div "Contact [PERSON_NAME] [PHONE_NUMBER] Bill to [STREET_ADDRESS] Pick up Change to…" at bounding box center [602, 181] width 868 height 62
paste textarea "00005750"
type textarea "00005750"
click at [35, 114] on icon at bounding box center [35, 112] width 14 height 11
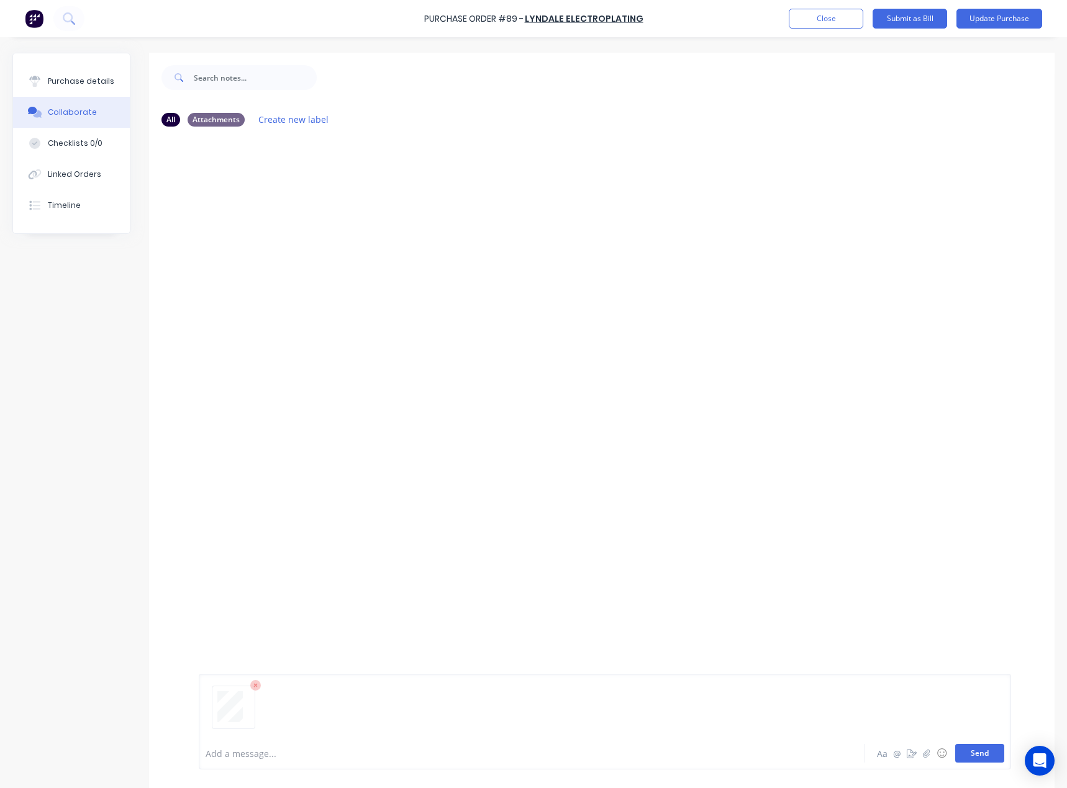
click at [982, 760] on button "Send" at bounding box center [979, 753] width 49 height 19
click at [79, 80] on div "Purchase details" at bounding box center [81, 81] width 66 height 11
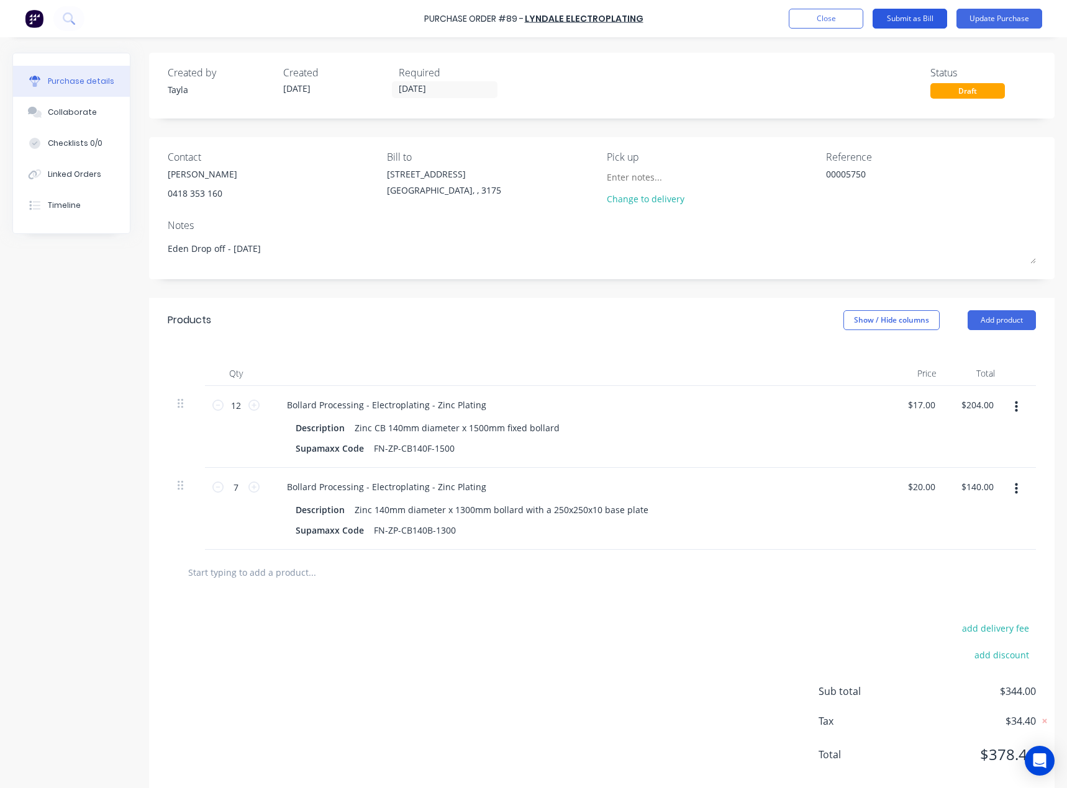
click at [883, 17] on button "Submit as Bill" at bounding box center [909, 19] width 74 height 20
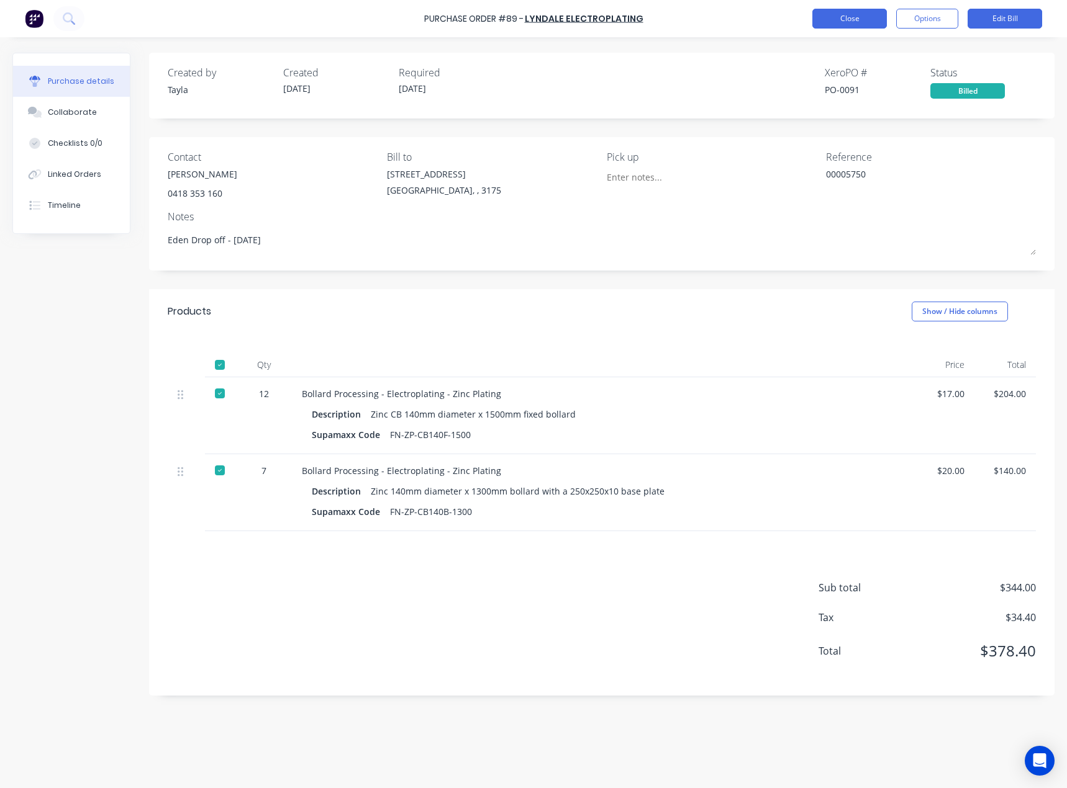
click at [848, 14] on button "Close" at bounding box center [849, 19] width 74 height 20
